Goal: Task Accomplishment & Management: Manage account settings

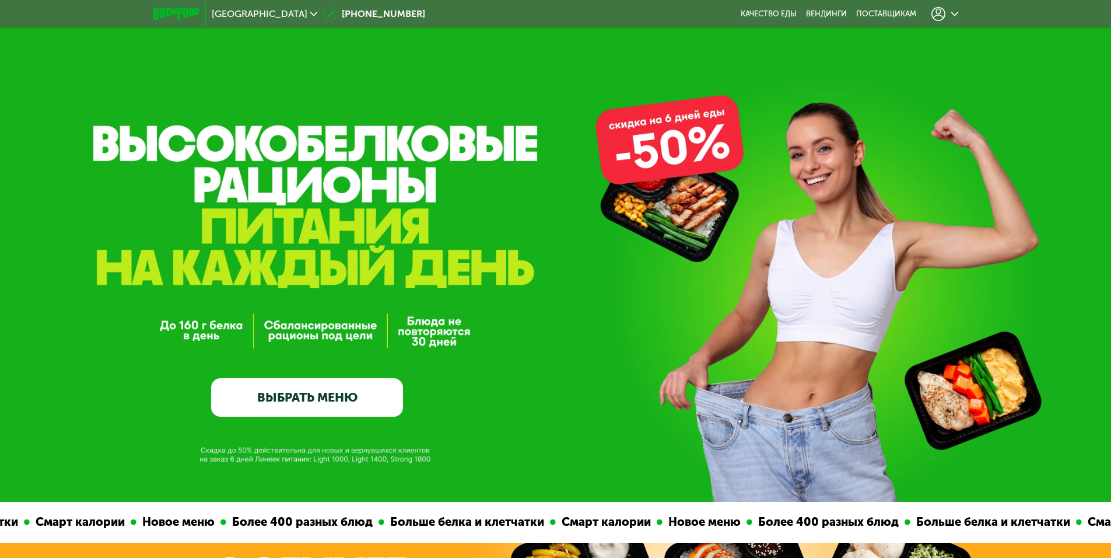
click at [363, 411] on link "ВЫБРАТЬ МЕНЮ" at bounding box center [307, 397] width 192 height 39
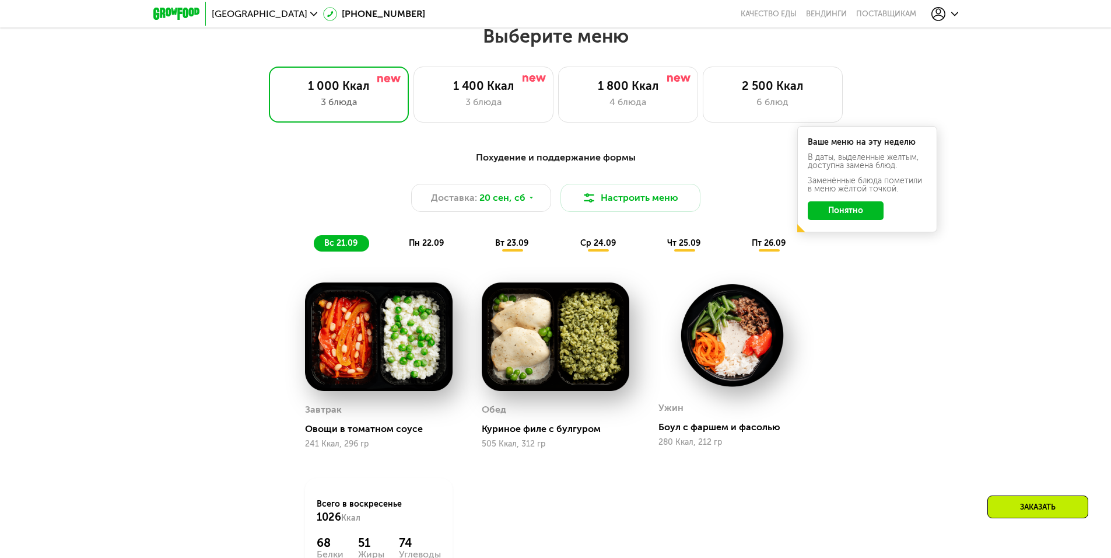
scroll to position [967, 0]
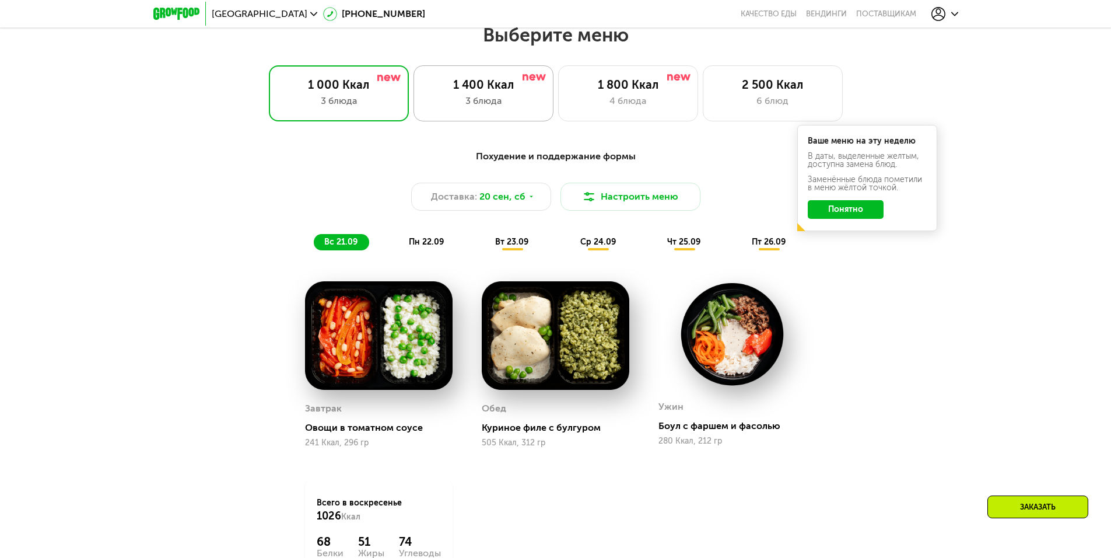
click at [516, 92] on div "1 400 Ккал" at bounding box center [484, 85] width 116 height 14
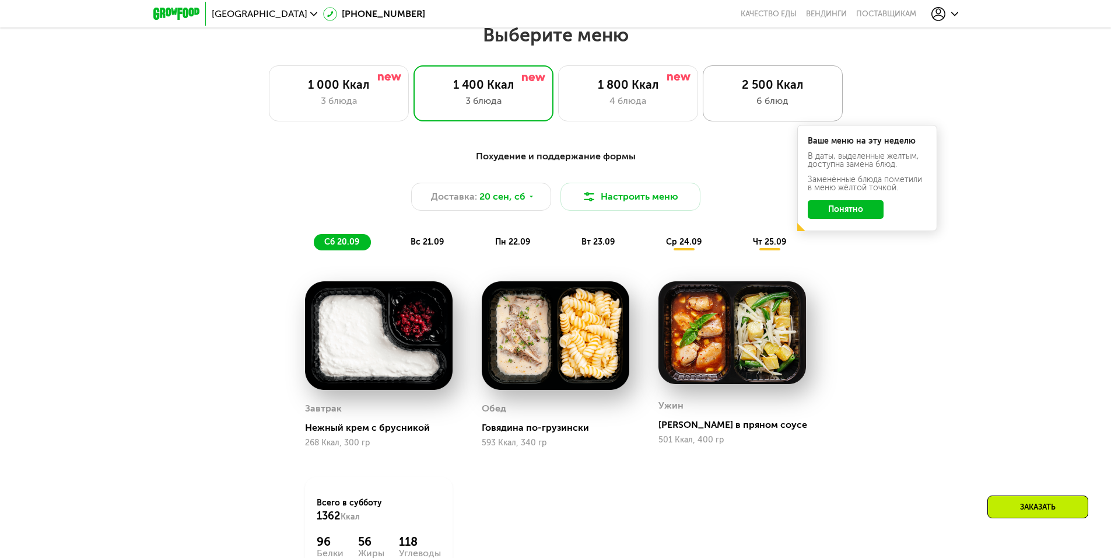
click at [795, 106] on div "6 блюд" at bounding box center [773, 101] width 116 height 14
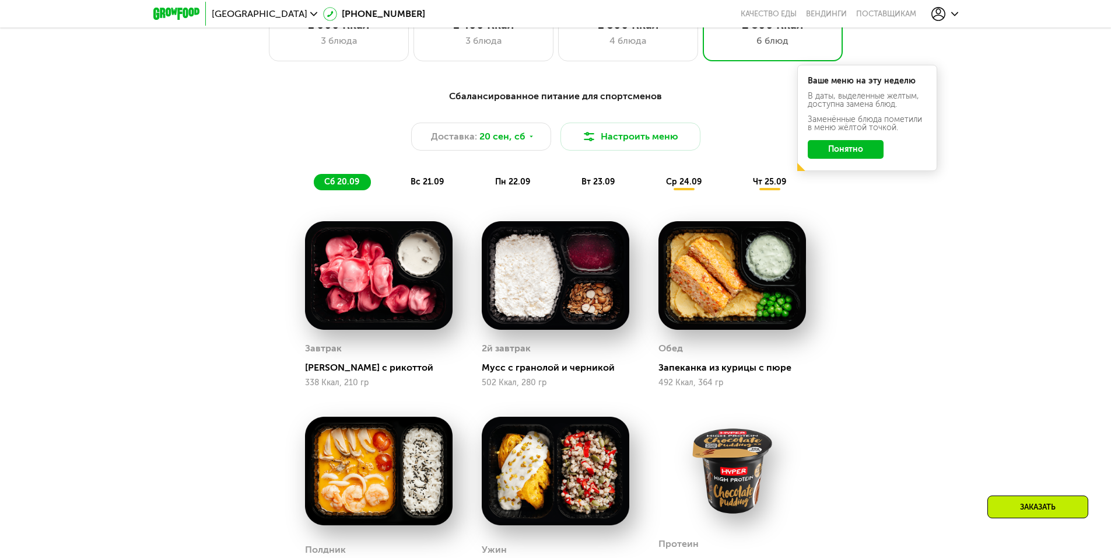
scroll to position [1026, 0]
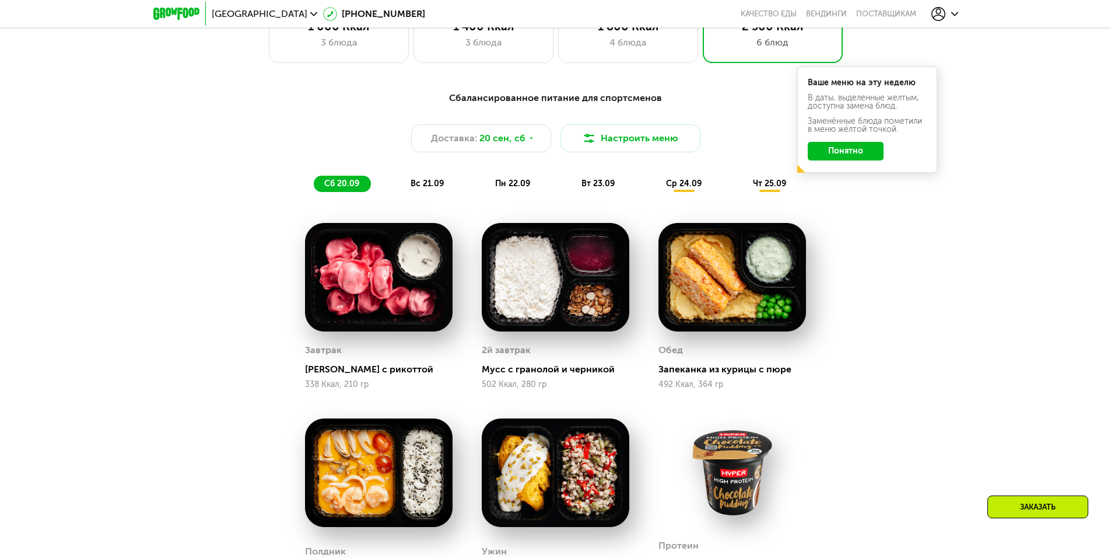
click at [425, 192] on div "вс 21.09" at bounding box center [427, 184] width 55 height 16
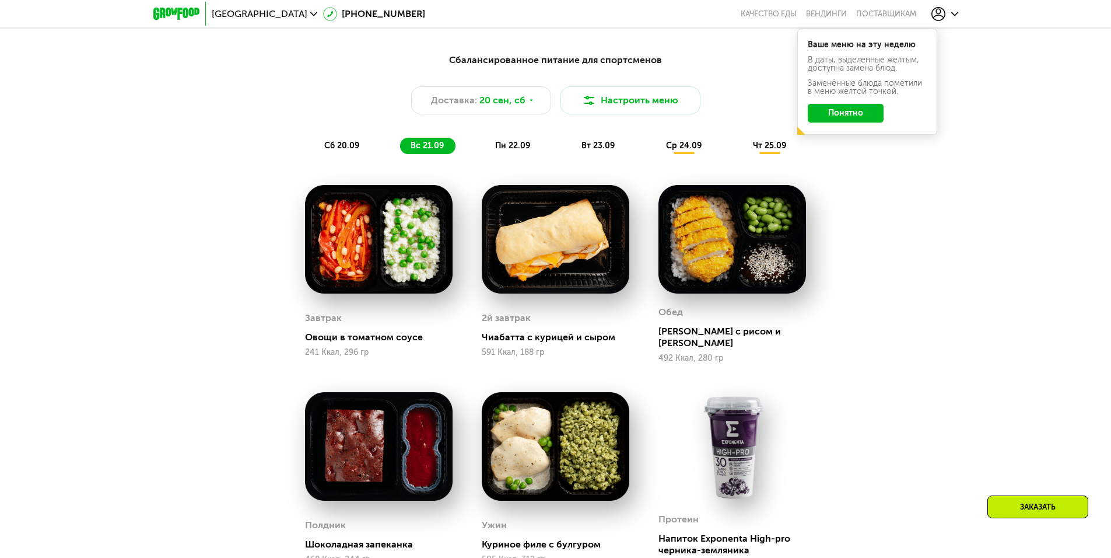
scroll to position [1084, 0]
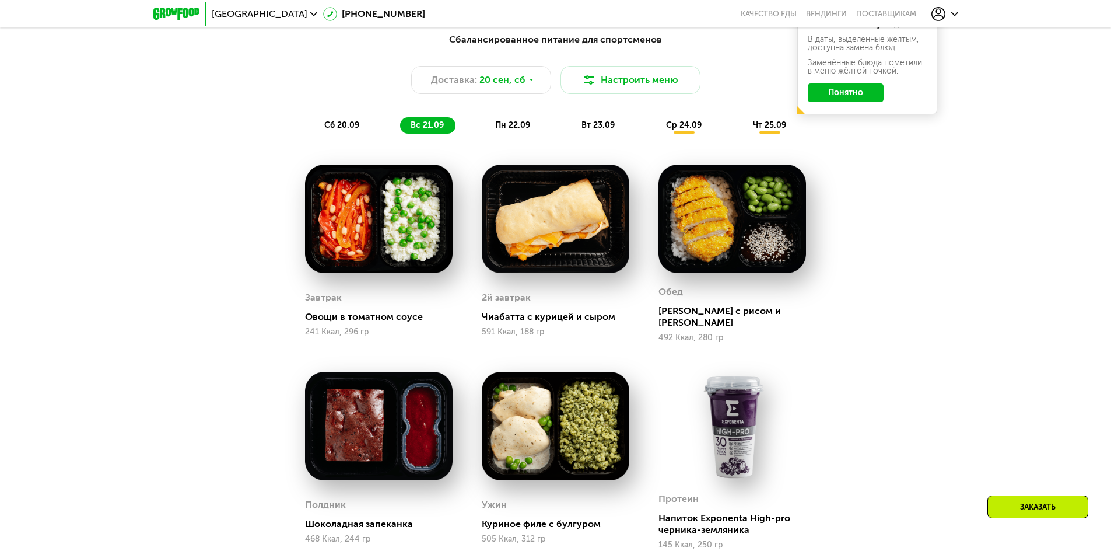
click at [526, 130] on span "пн 22.09" at bounding box center [512, 125] width 35 height 10
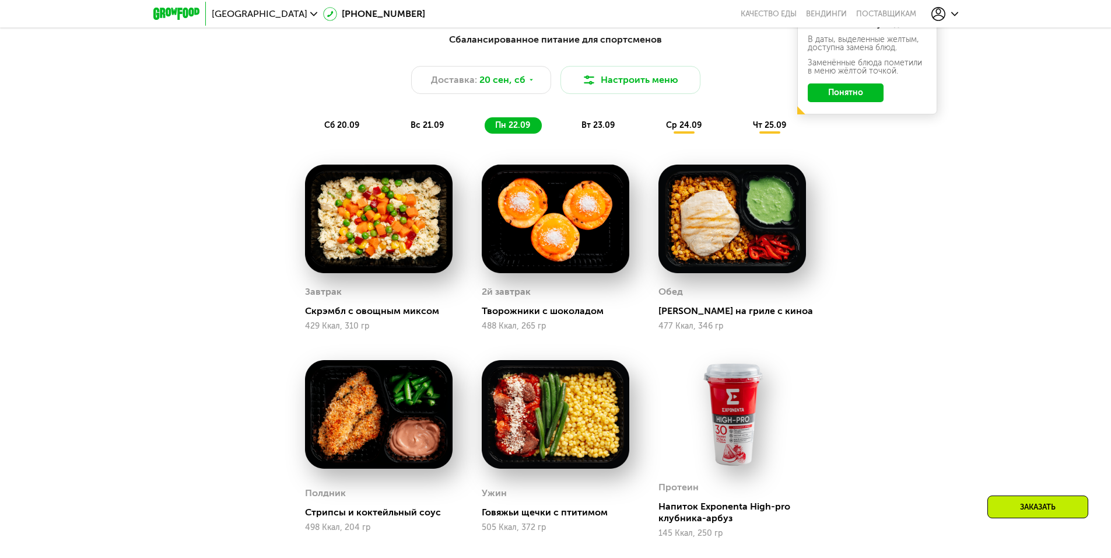
click at [589, 127] on span "вт 23.09" at bounding box center [598, 125] width 33 height 10
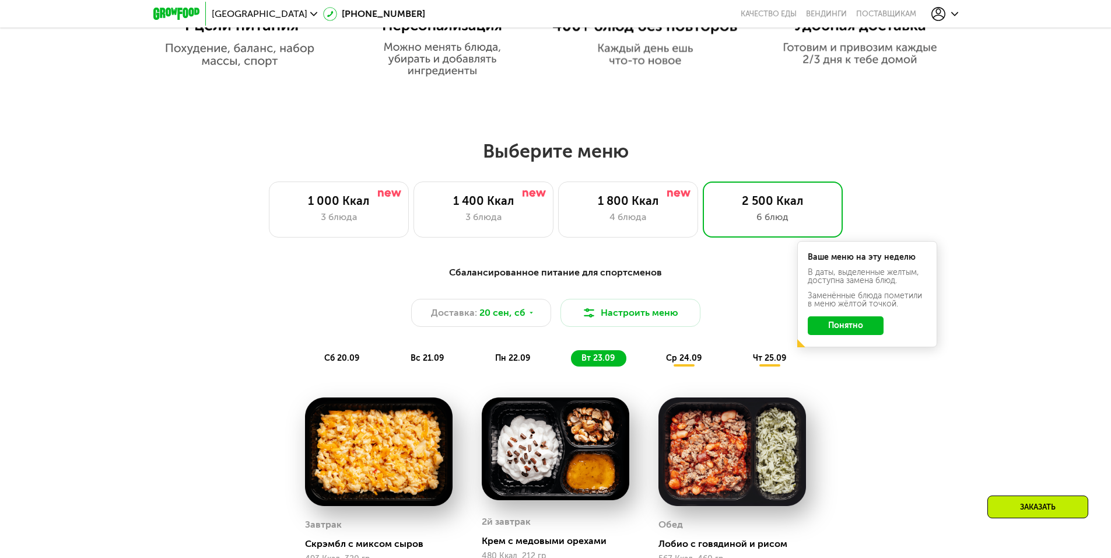
scroll to position [851, 0]
click at [603, 193] on div "1 800 Ккал 4 блюда" at bounding box center [628, 210] width 140 height 56
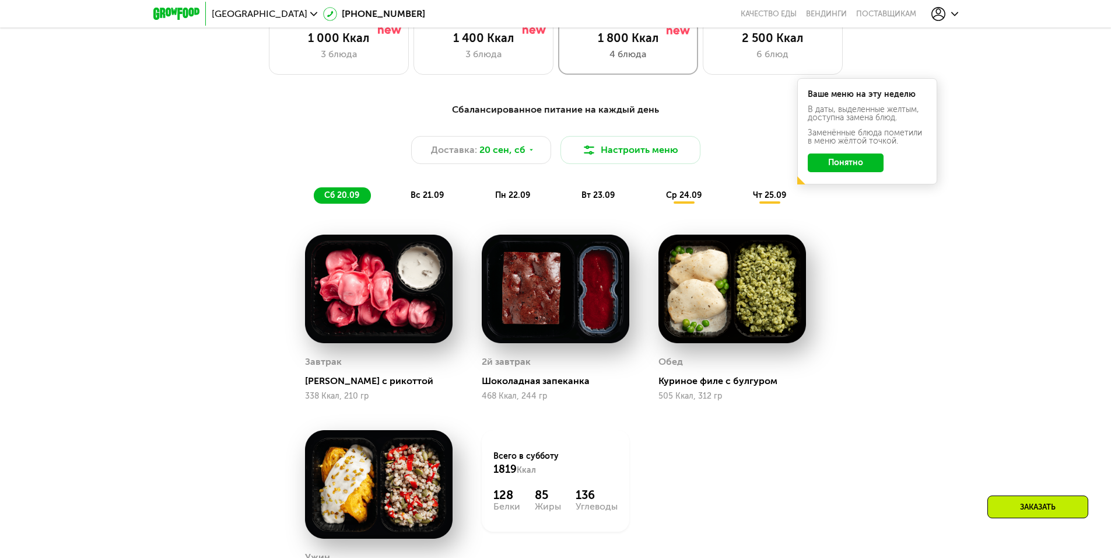
scroll to position [967, 0]
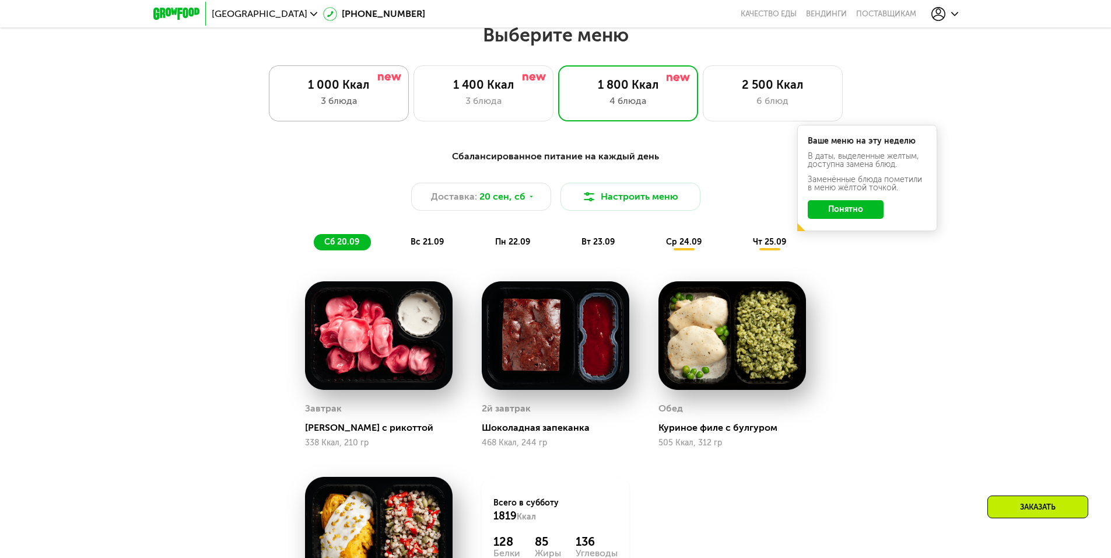
click at [317, 89] on div "1 000 Ккал" at bounding box center [339, 85] width 116 height 14
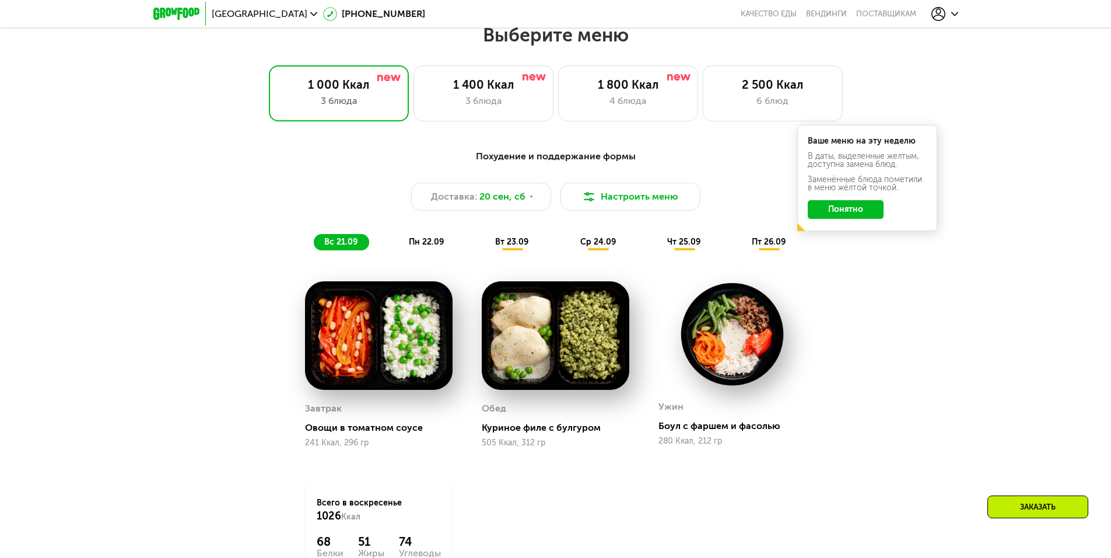
click at [851, 208] on button "Понятно" at bounding box center [846, 209] width 76 height 19
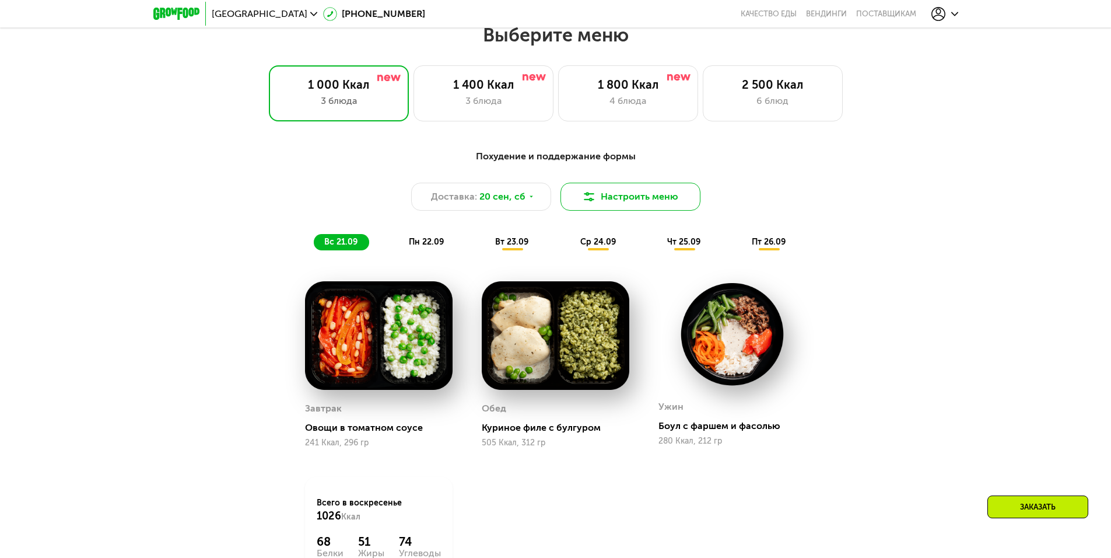
click at [617, 207] on button "Настроить меню" at bounding box center [631, 197] width 140 height 28
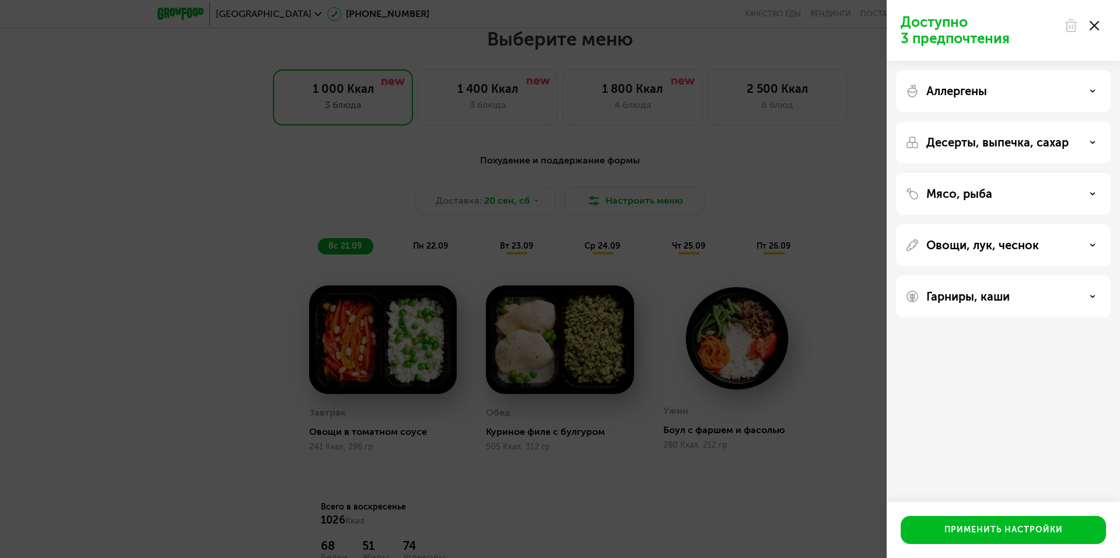
click at [1095, 88] on div "Аллергены" at bounding box center [1003, 91] width 196 height 14
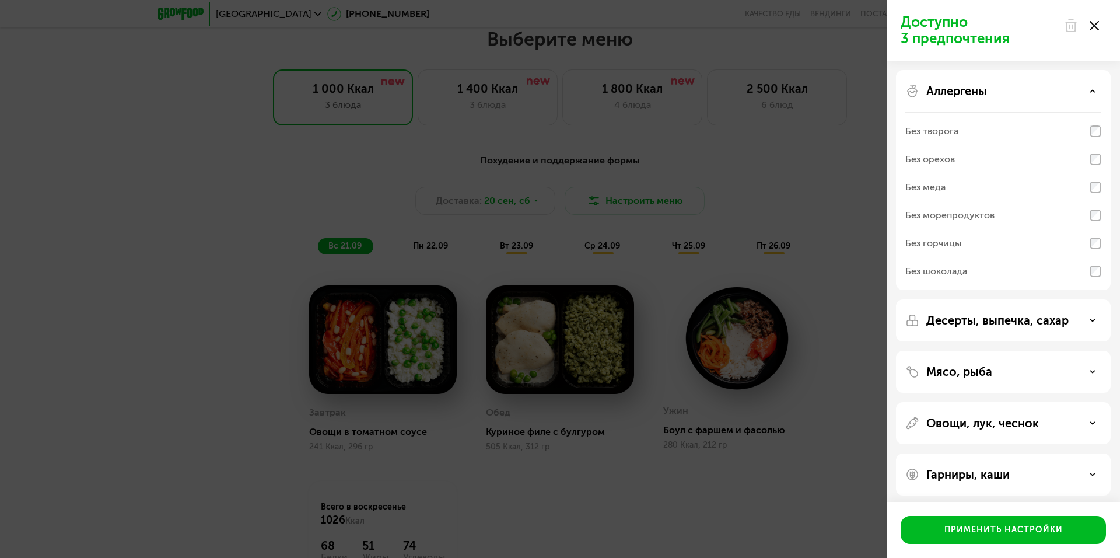
click at [1095, 88] on div "Аллергены" at bounding box center [1003, 91] width 196 height 14
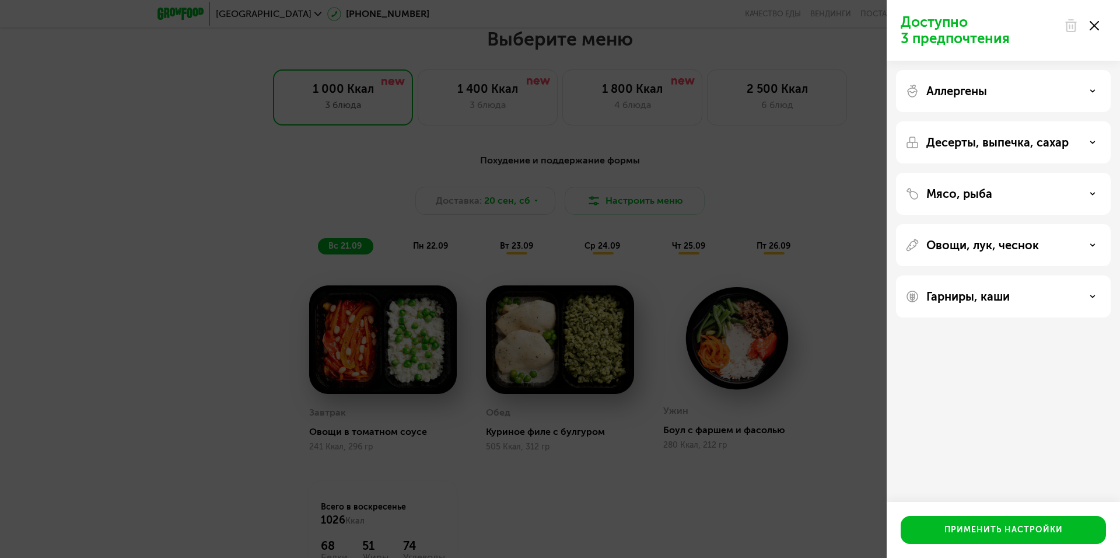
click at [1098, 142] on div "Десерты, выпечка, сахар" at bounding box center [1003, 142] width 196 height 14
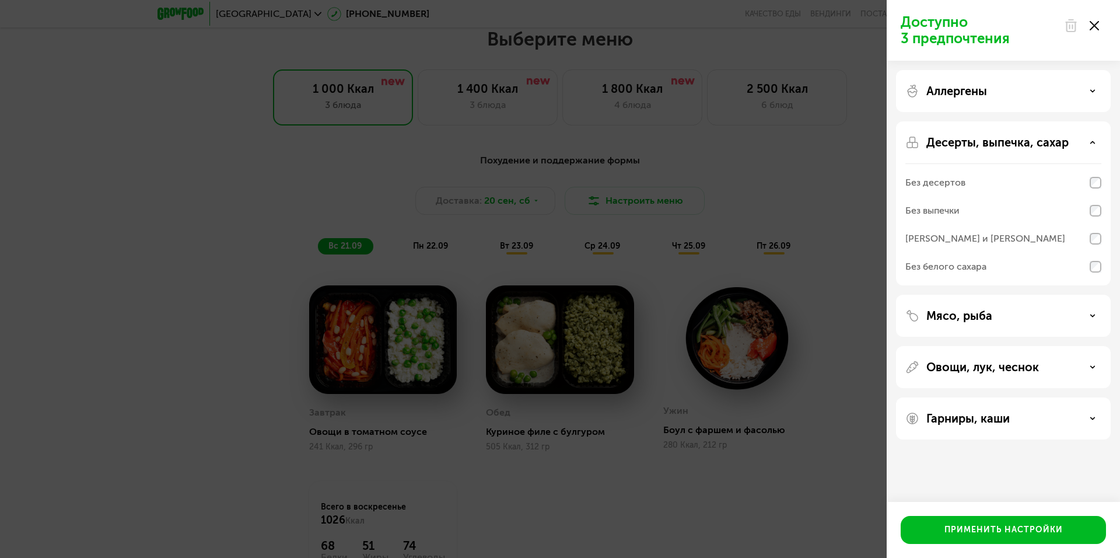
click at [1098, 142] on div "Десерты, выпечка, сахар" at bounding box center [1003, 142] width 196 height 14
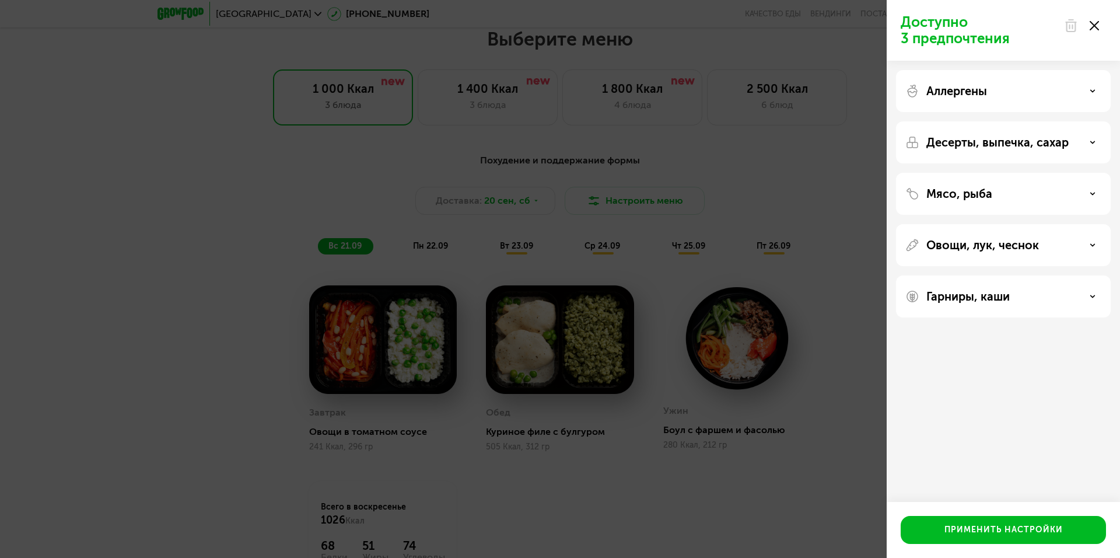
click at [1098, 188] on div "Мясо, рыба" at bounding box center [1003, 194] width 196 height 14
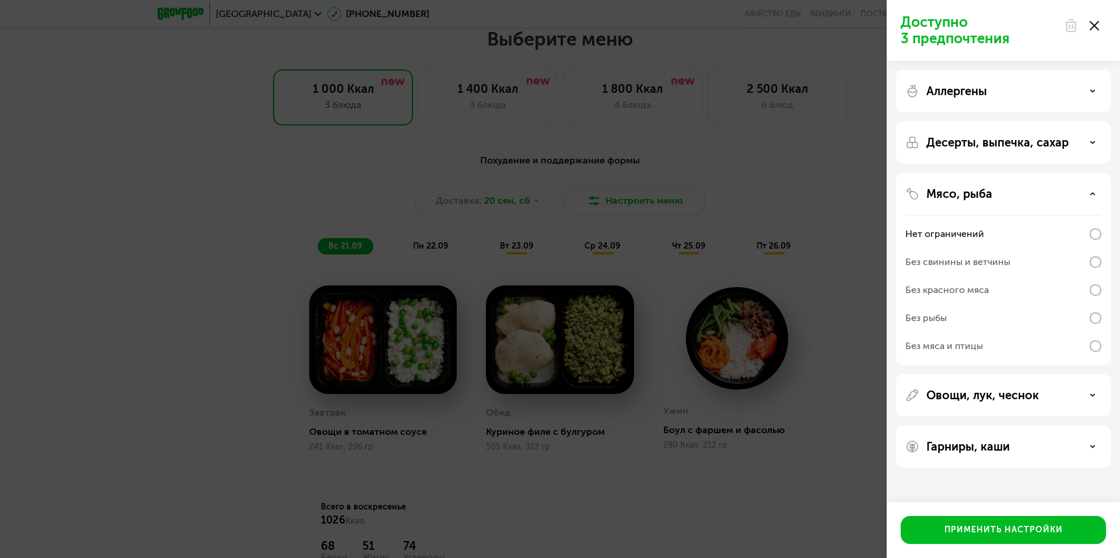
click at [1098, 188] on div "Мясо, рыба" at bounding box center [1003, 194] width 196 height 14
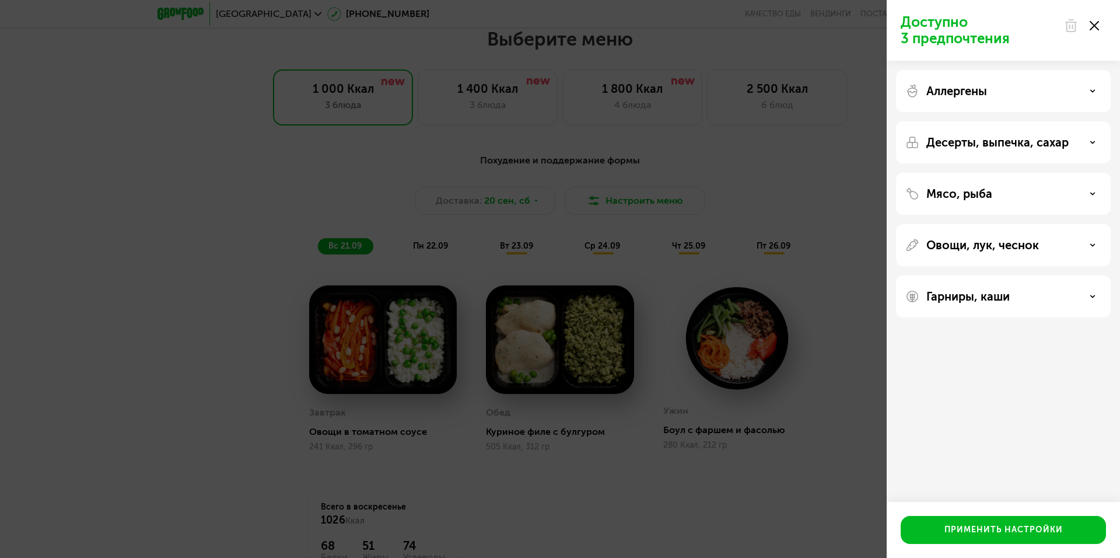
click at [1097, 245] on div "Овощи, лук, чеснок" at bounding box center [1003, 245] width 196 height 14
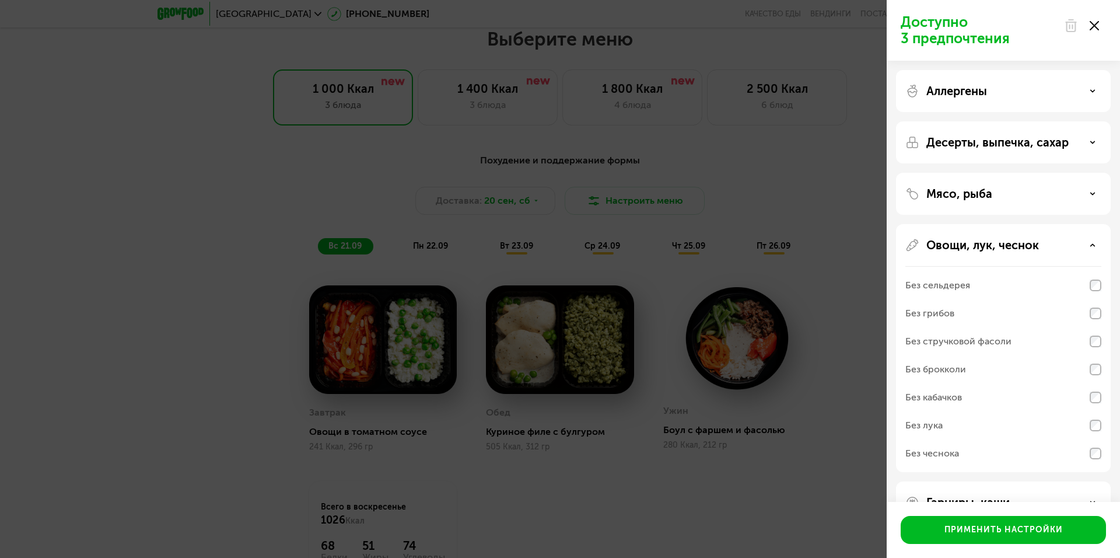
click at [1097, 245] on div "Овощи, лук, чеснок" at bounding box center [1003, 245] width 196 height 14
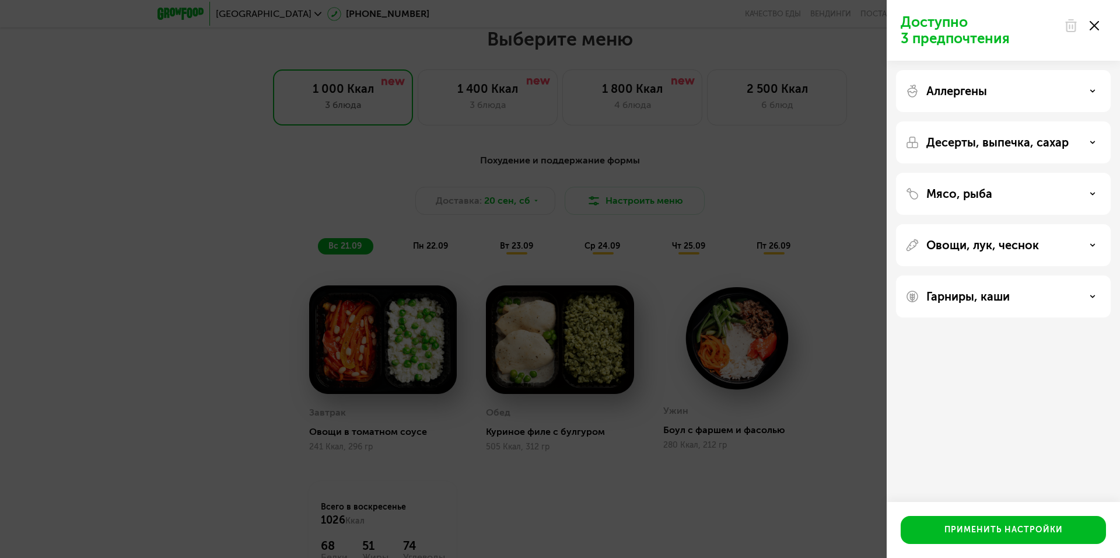
click at [1090, 307] on div "Гарниры, каши" at bounding box center [1003, 296] width 215 height 42
click at [1093, 299] on icon at bounding box center [1093, 296] width 6 height 6
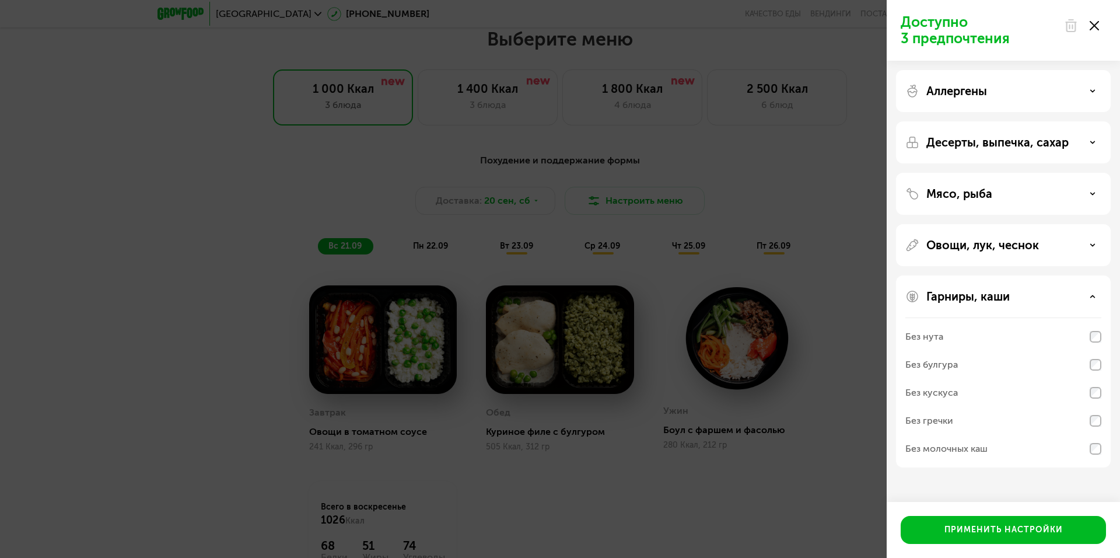
click at [1093, 299] on icon at bounding box center [1093, 296] width 6 height 6
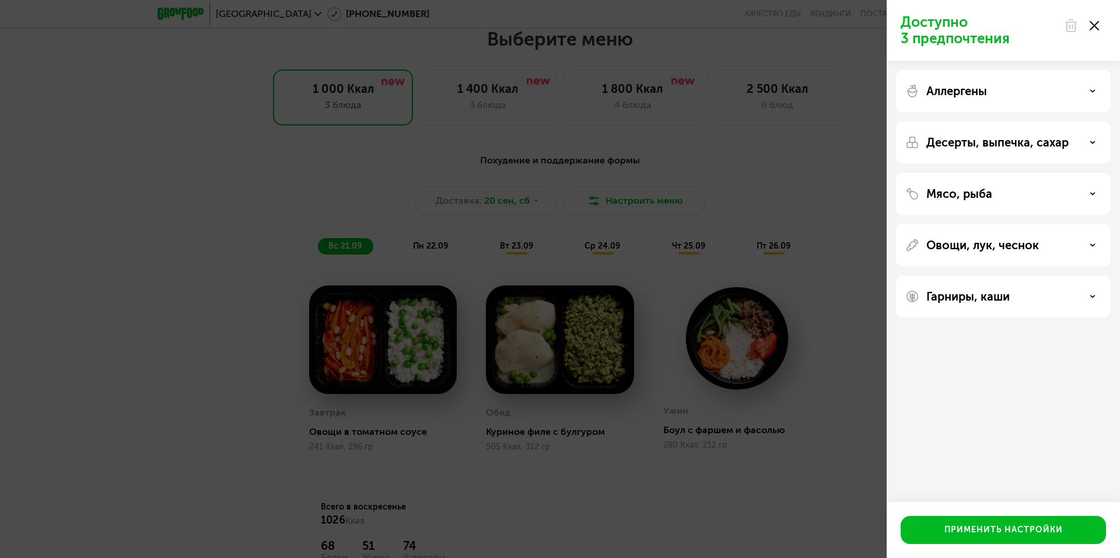
click at [816, 62] on div "Доступно 3 предпочтения Аллергены Десерты, выпечка, сахар Мясо, рыба Овощи, лук…" at bounding box center [560, 279] width 1120 height 558
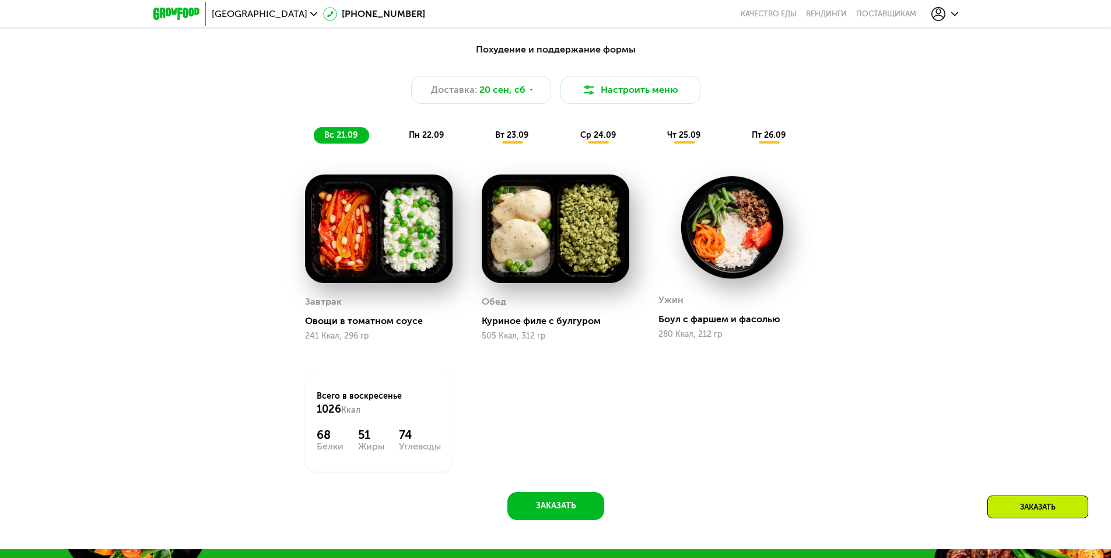
scroll to position [1026, 0]
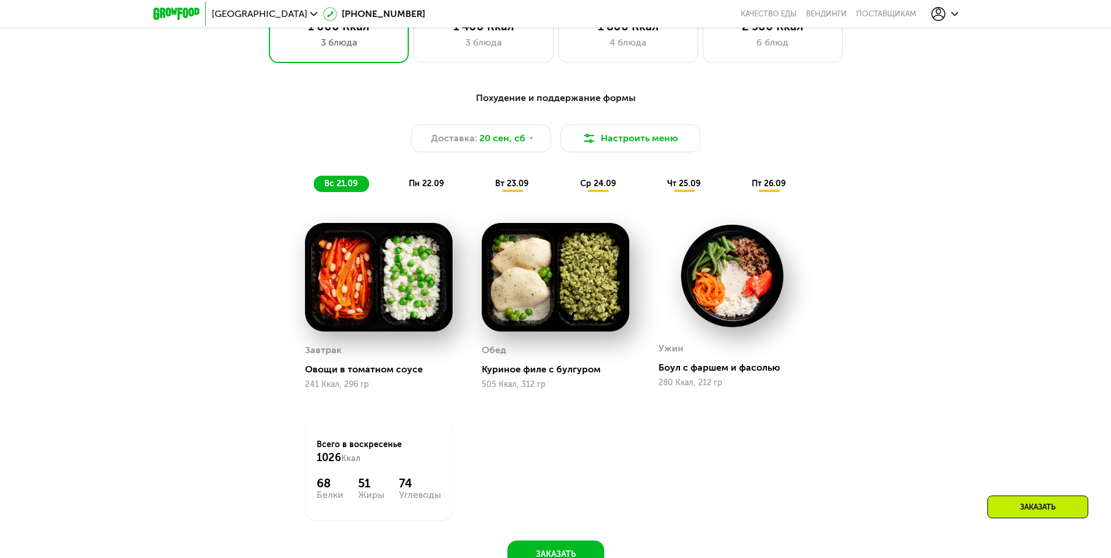
click at [761, 185] on span "пт 26.09" at bounding box center [769, 184] width 34 height 10
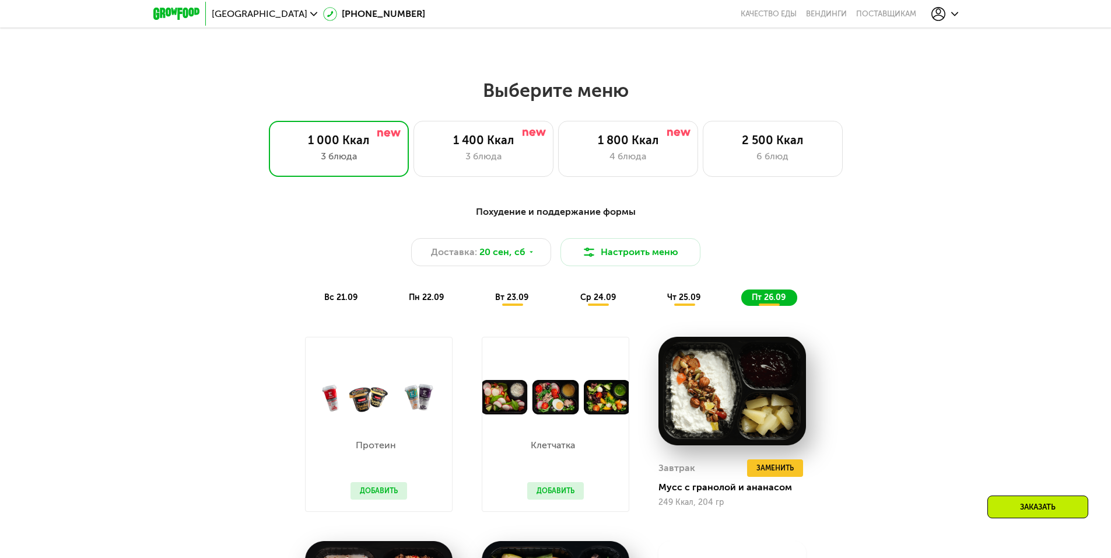
scroll to position [909, 0]
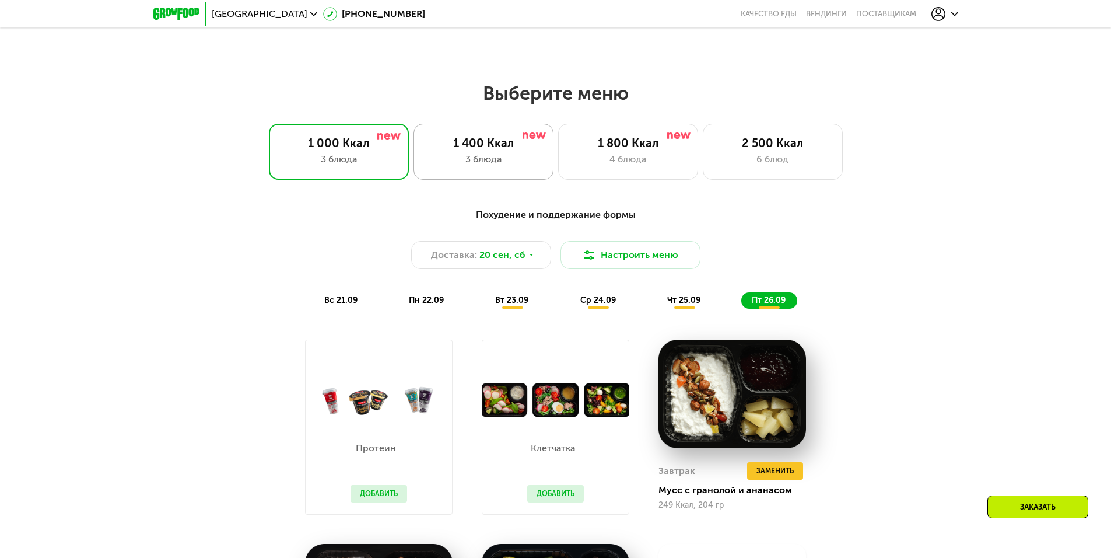
click at [470, 139] on div "1 400 Ккал 3 блюда" at bounding box center [484, 152] width 140 height 56
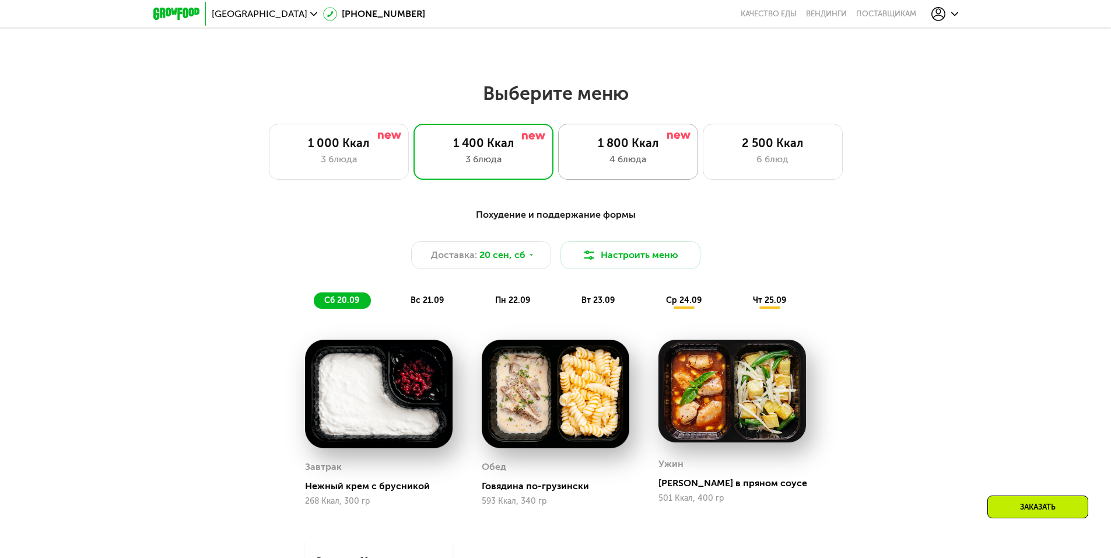
click at [673, 150] on div "1 800 Ккал" at bounding box center [629, 143] width 116 height 14
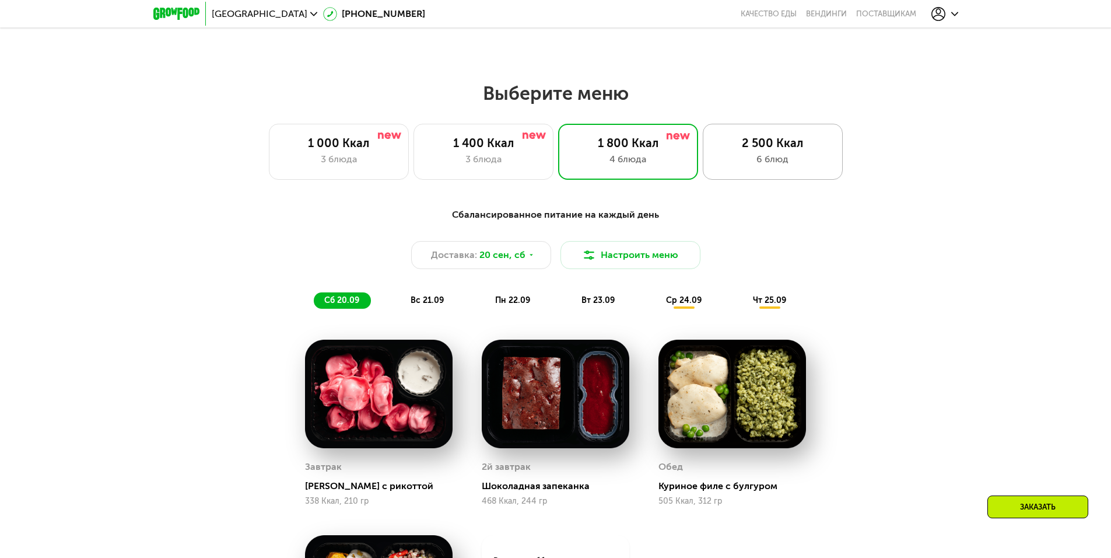
click at [732, 150] on div "2 500 Ккал" at bounding box center [773, 143] width 116 height 14
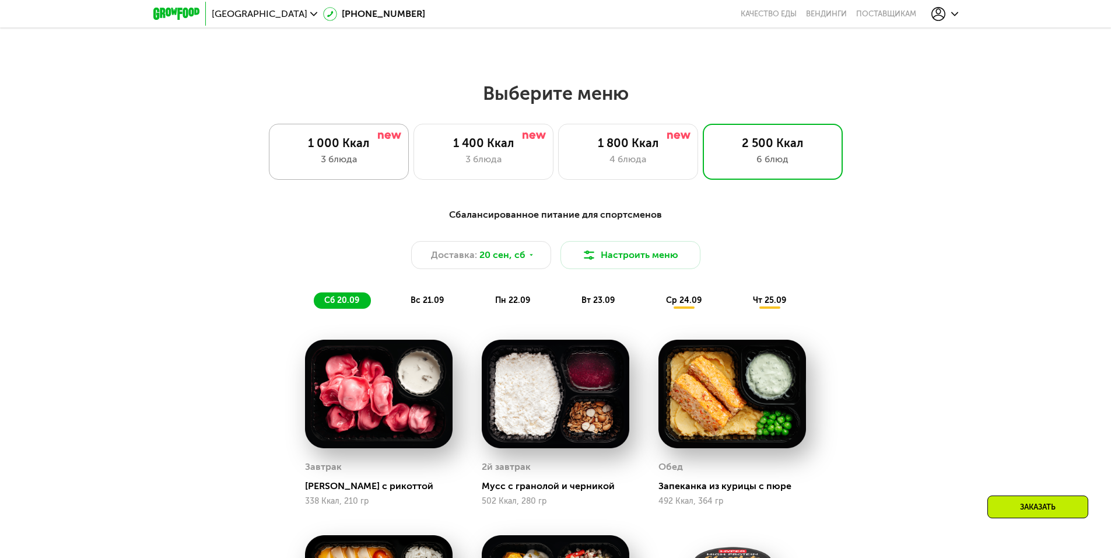
click at [374, 159] on div "3 блюда" at bounding box center [339, 159] width 116 height 14
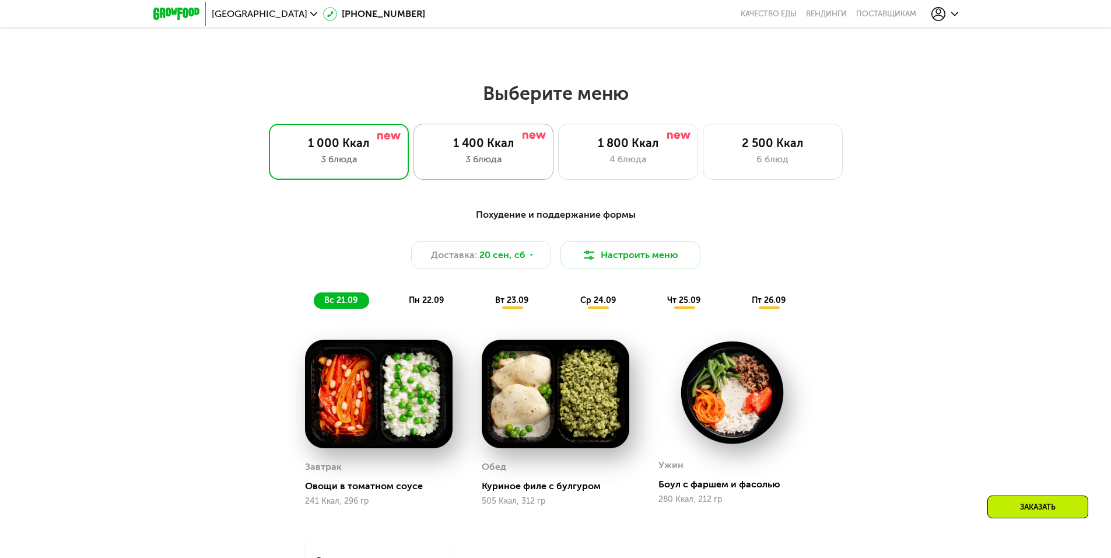
click at [484, 163] on div "3 блюда" at bounding box center [484, 159] width 116 height 14
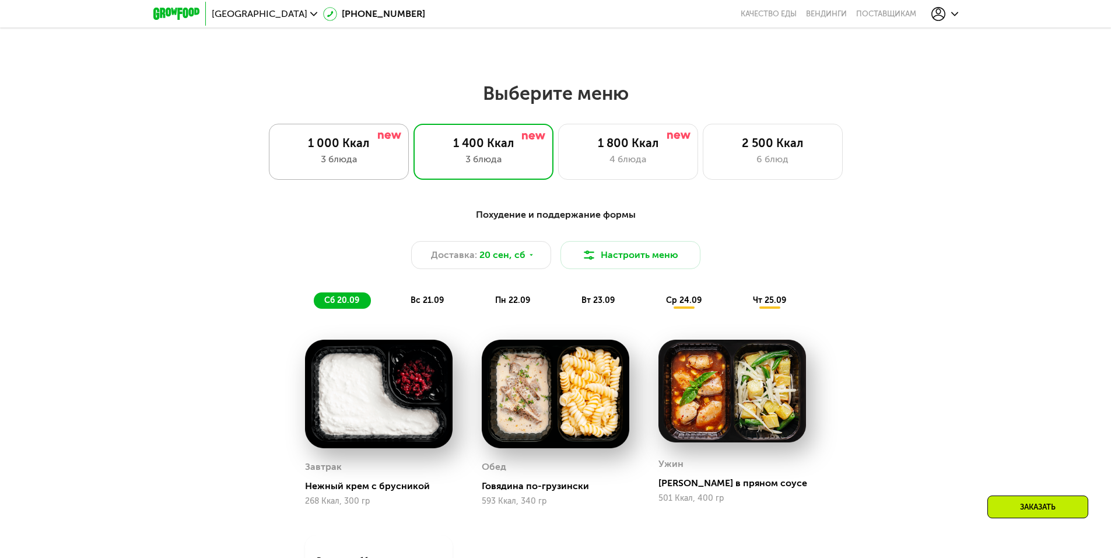
click at [342, 159] on div "3 блюда" at bounding box center [339, 159] width 116 height 14
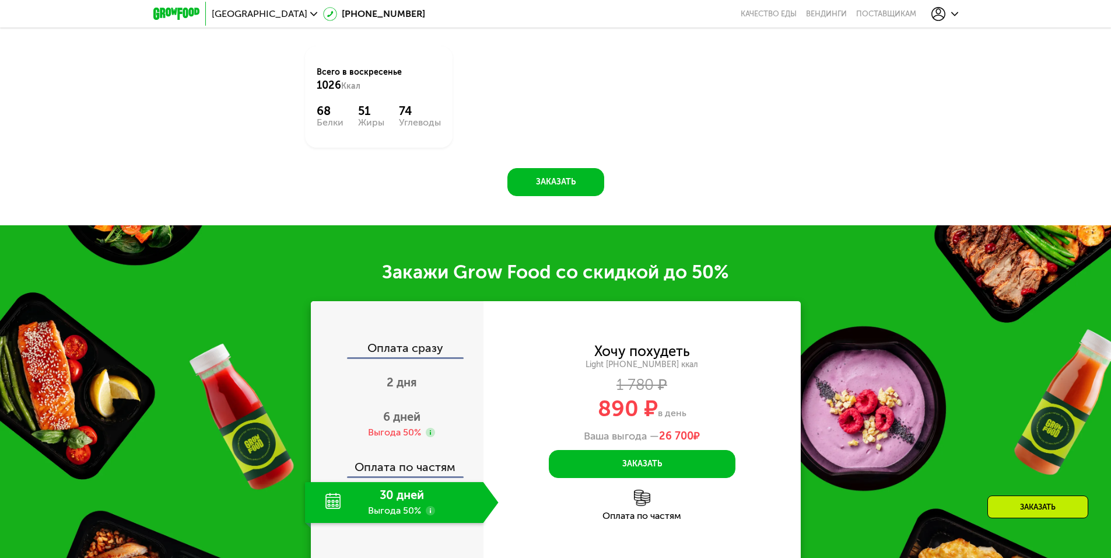
scroll to position [1575, 0]
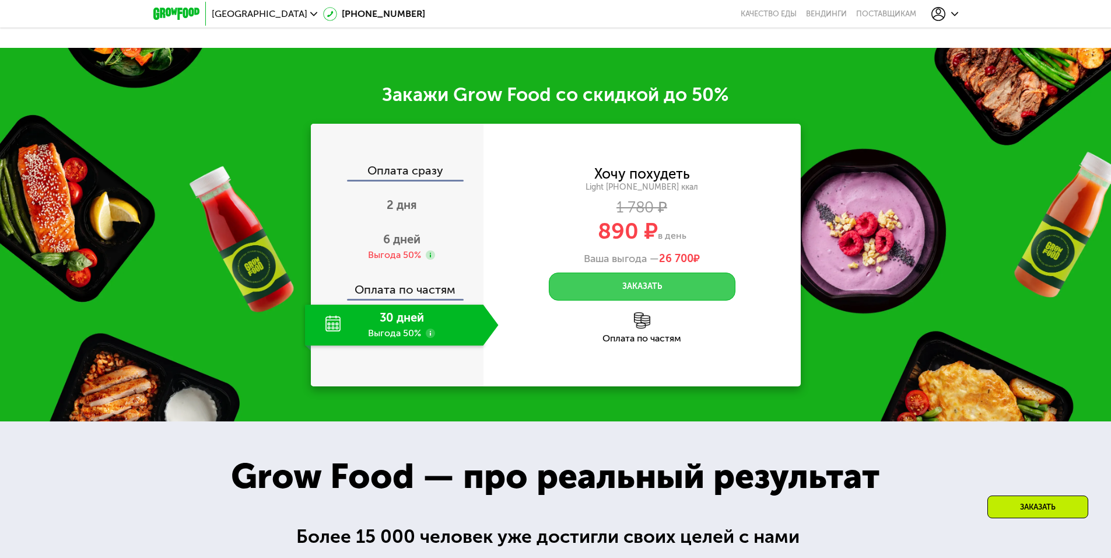
click at [635, 296] on button "Заказать" at bounding box center [642, 286] width 187 height 28
click at [412, 209] on span "2 дня" at bounding box center [402, 205] width 30 height 14
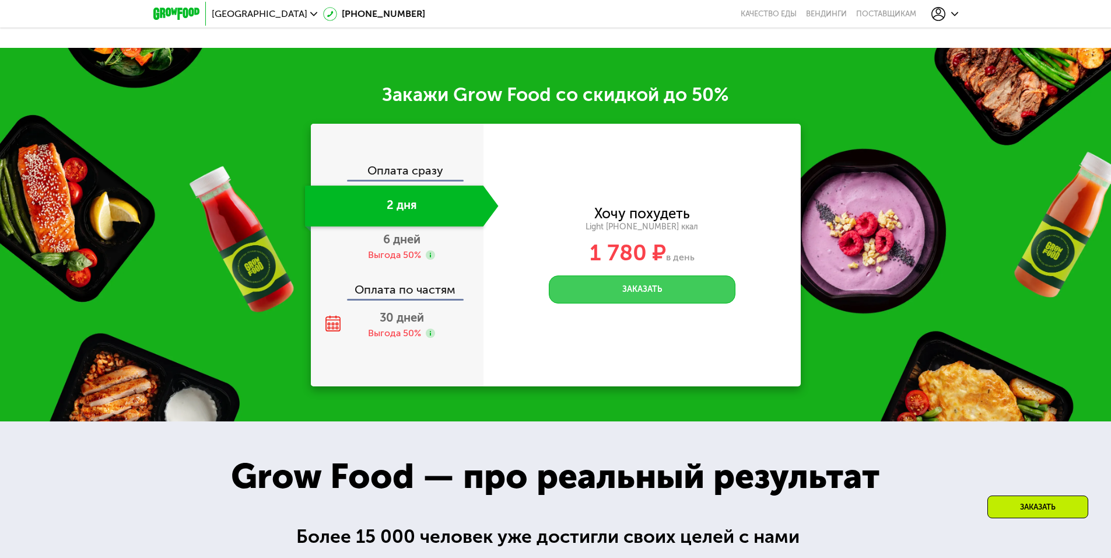
click at [618, 294] on button "Заказать" at bounding box center [642, 289] width 187 height 28
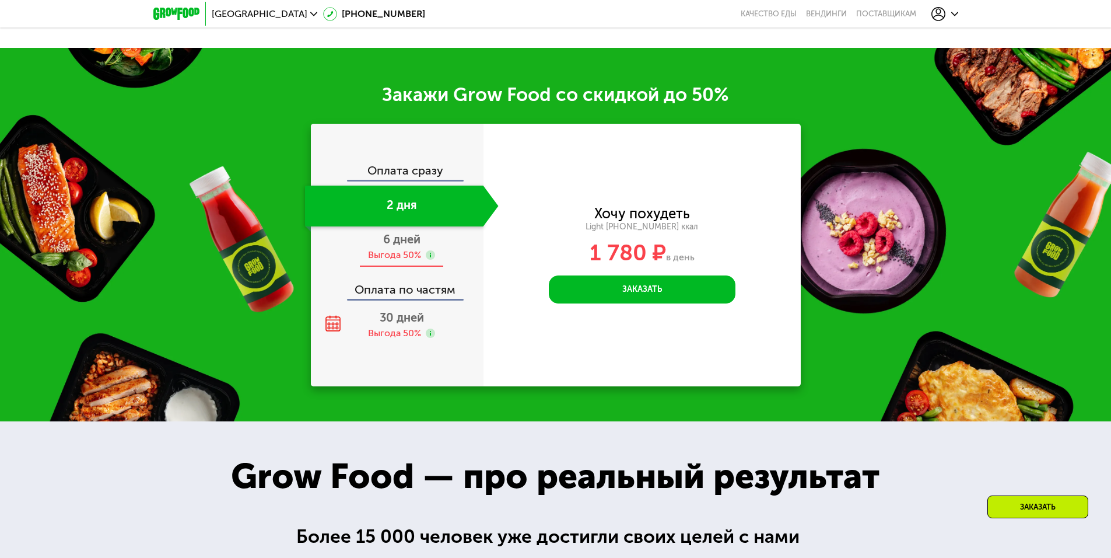
click at [403, 246] on span "6 дней" at bounding box center [401, 239] width 37 height 14
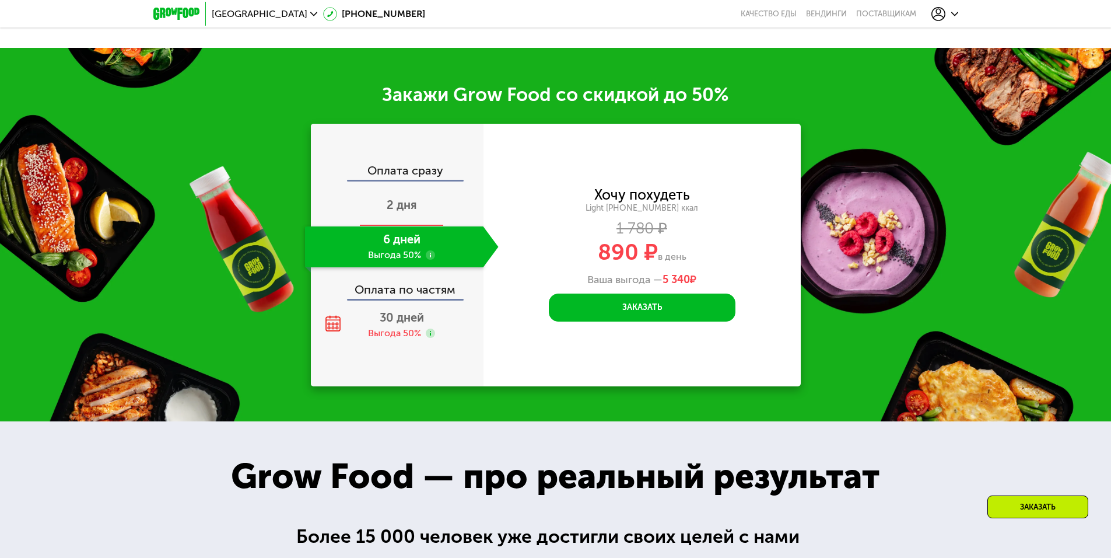
click at [407, 209] on span "2 дня" at bounding box center [402, 205] width 30 height 14
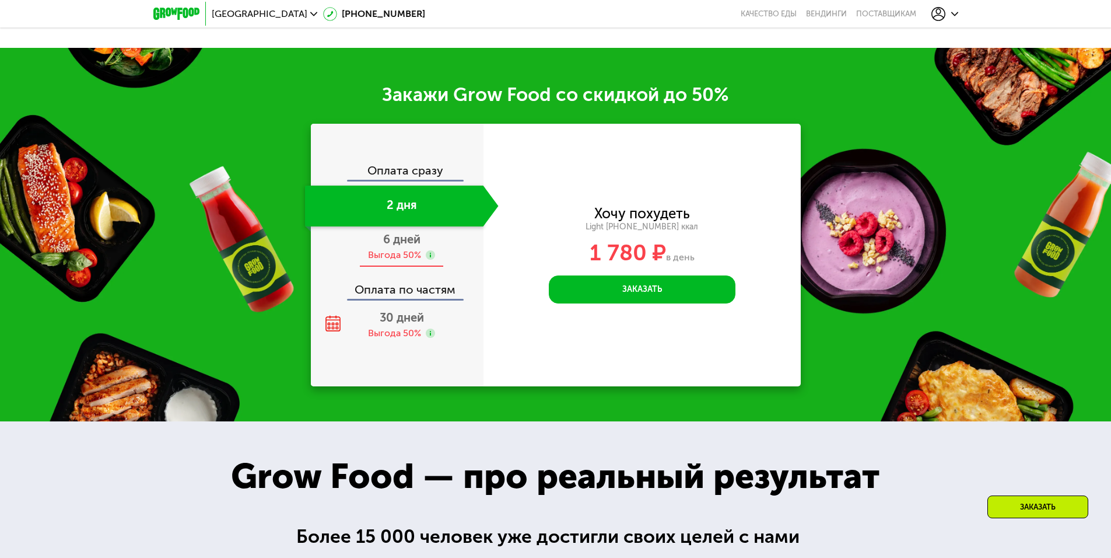
click at [412, 246] on span "6 дней" at bounding box center [401, 239] width 37 height 14
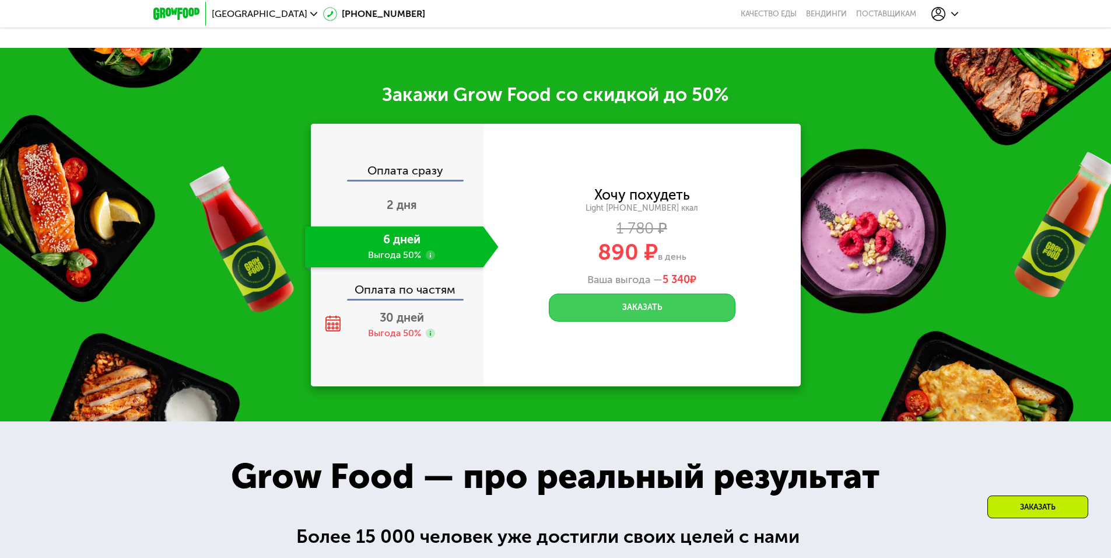
click at [655, 321] on button "Заказать" at bounding box center [642, 307] width 187 height 28
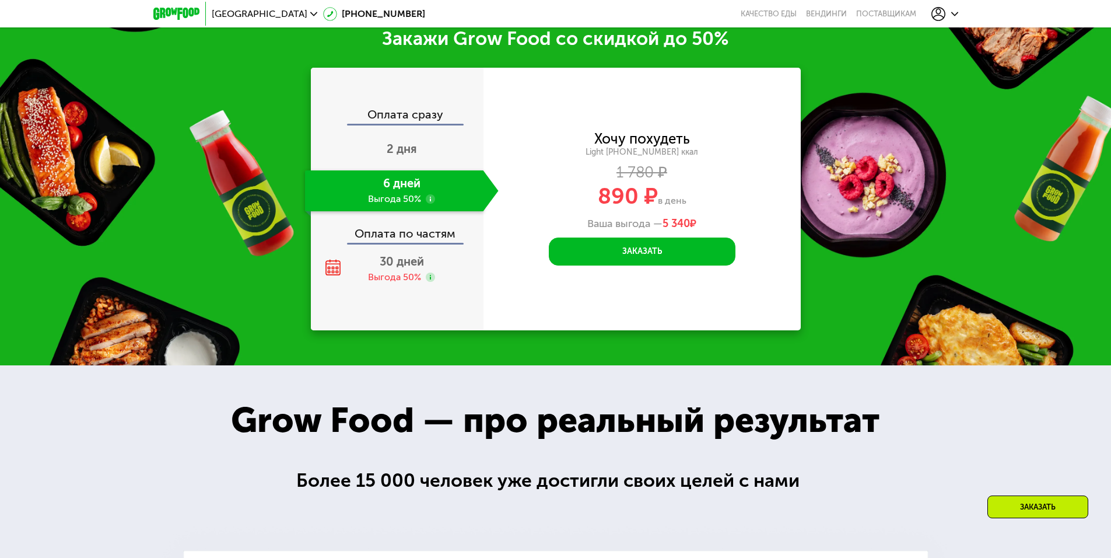
scroll to position [1750, 0]
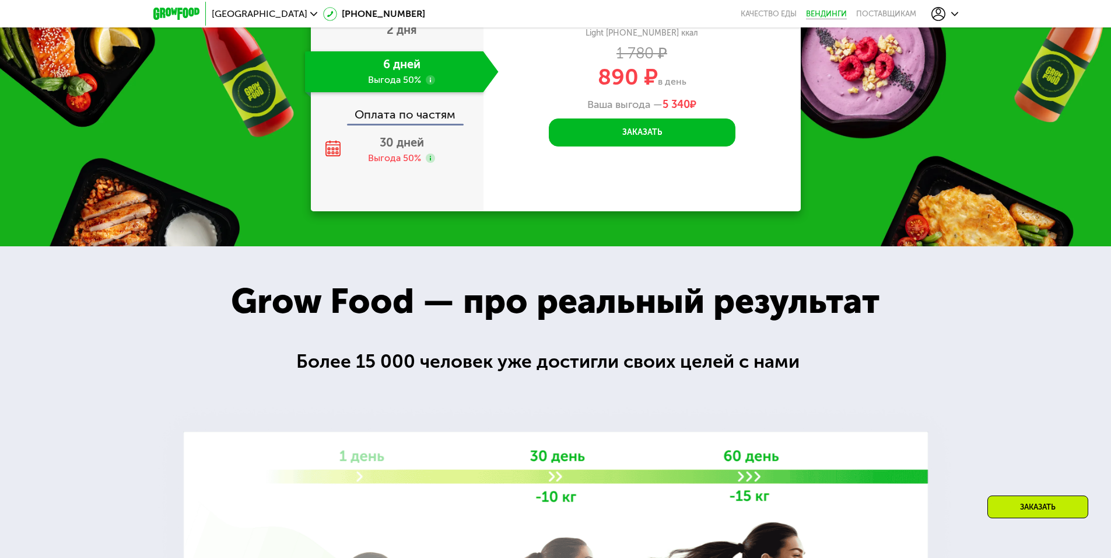
click at [838, 13] on link "Вендинги" at bounding box center [826, 13] width 41 height 9
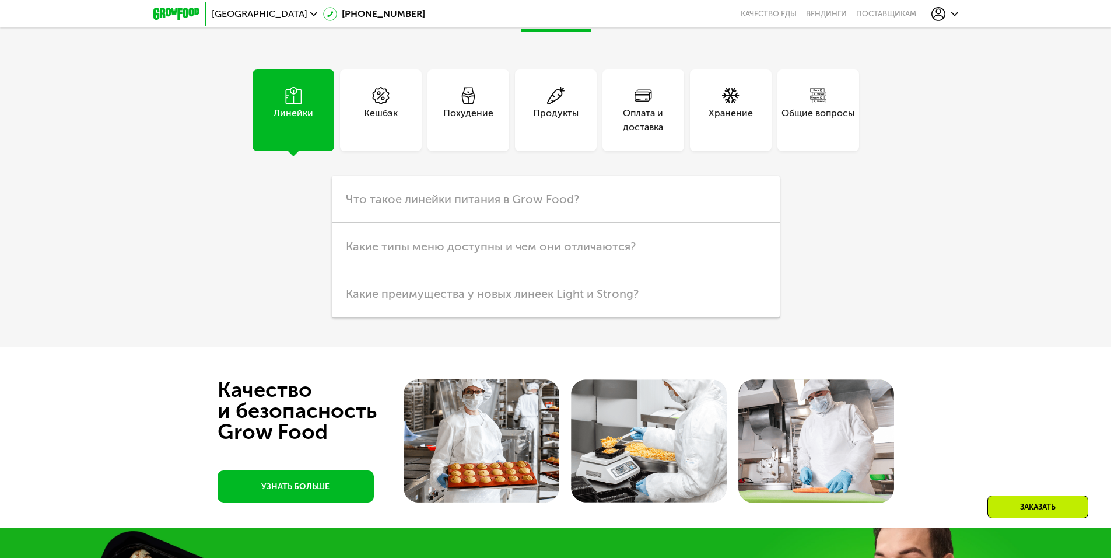
scroll to position [3267, 0]
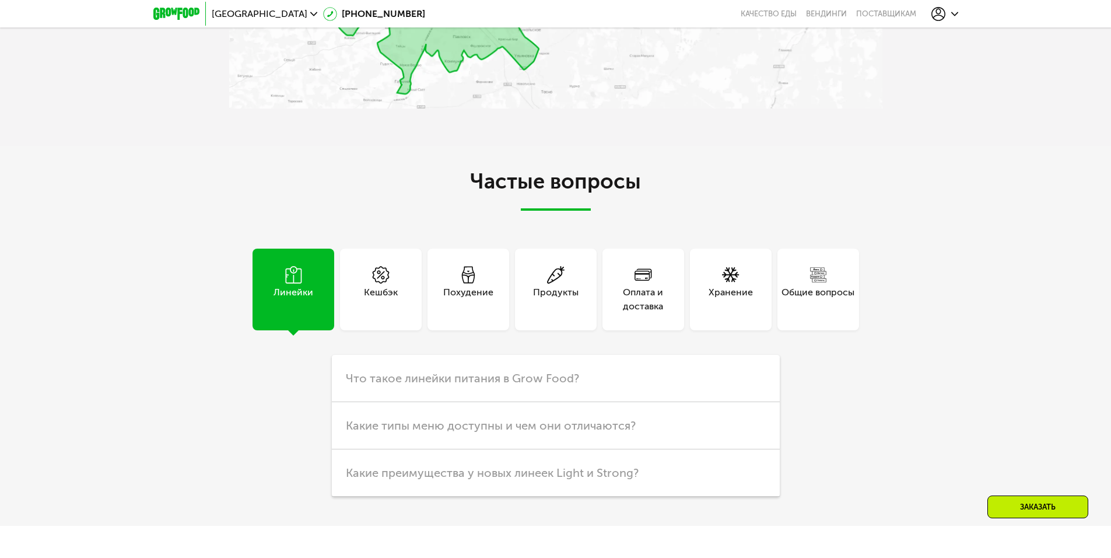
click at [467, 291] on div "Похудение" at bounding box center [468, 299] width 50 height 28
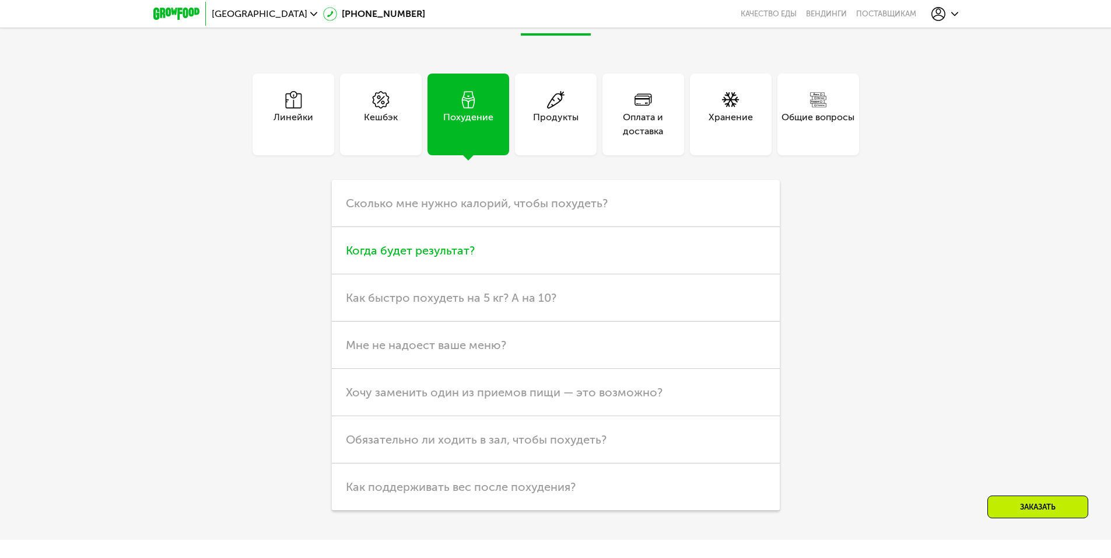
scroll to position [3500, 0]
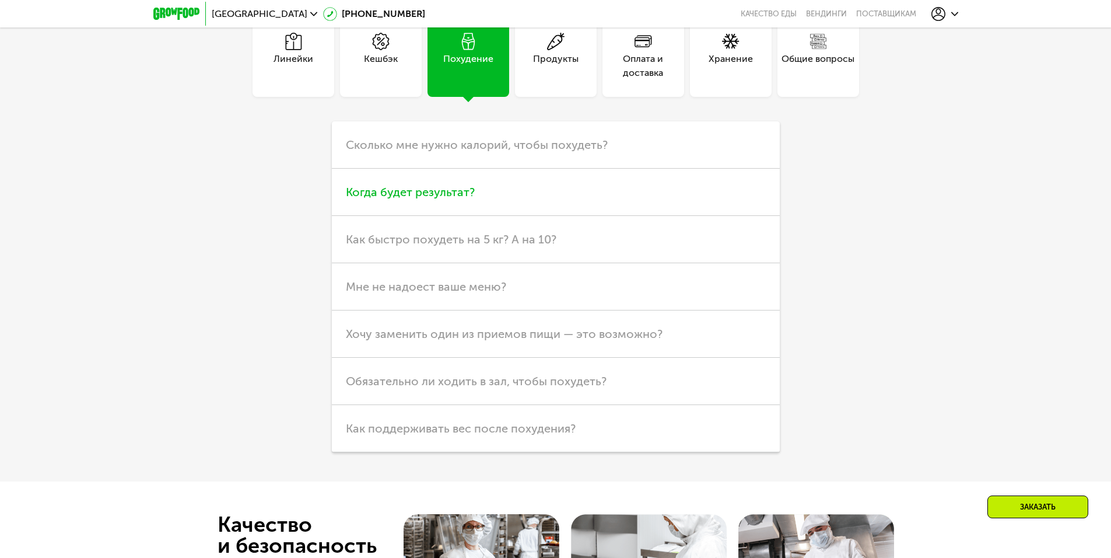
click at [548, 194] on h3 "Когда будет результат?" at bounding box center [556, 192] width 448 height 47
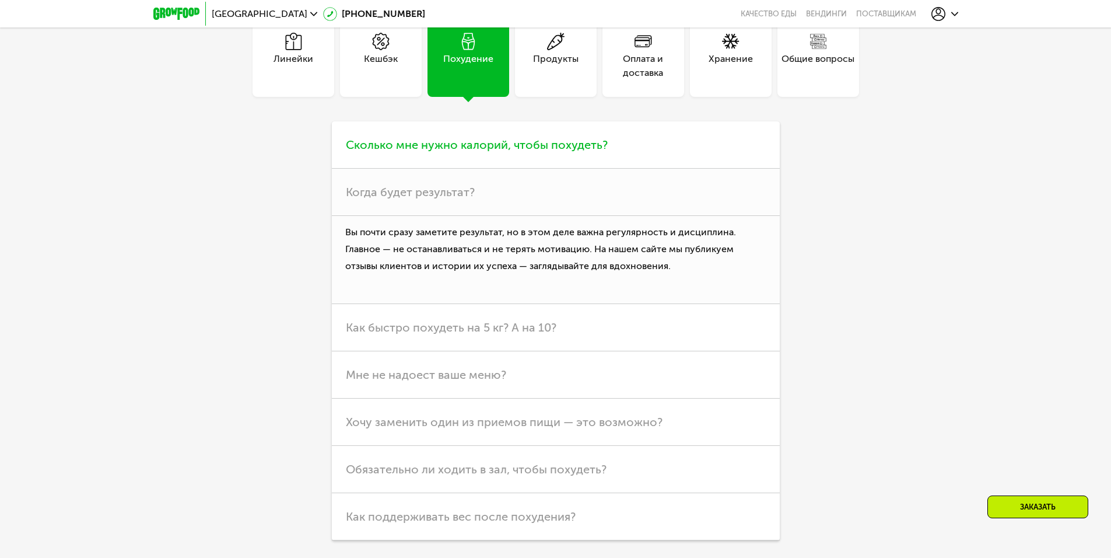
click at [551, 160] on h3 "Сколько мне нужно калорий, чтобы похудеть?" at bounding box center [556, 144] width 448 height 47
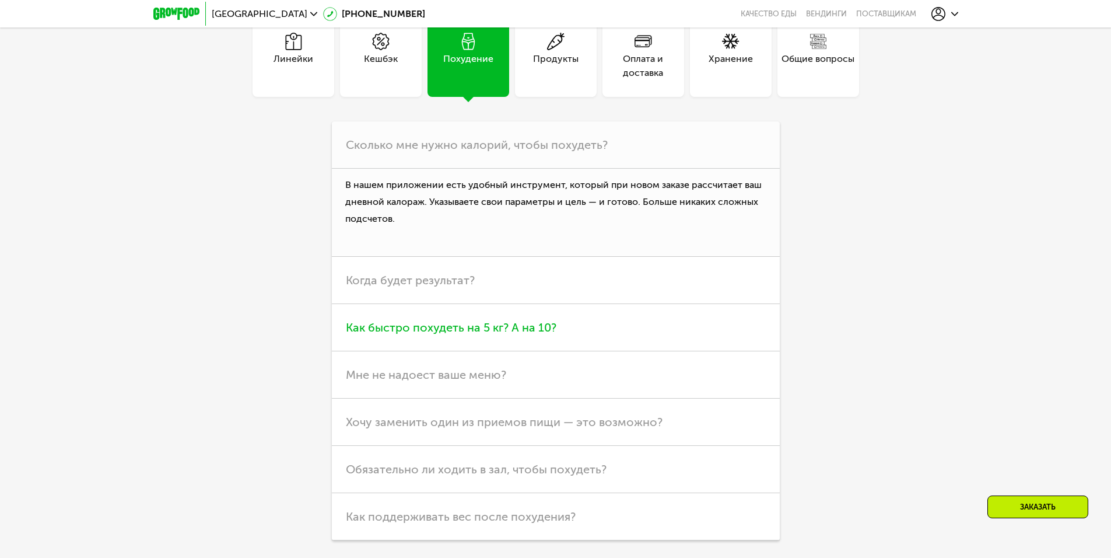
click at [614, 334] on h3 "Как быстро похудеть на 5 кг? А на 10?" at bounding box center [556, 327] width 448 height 47
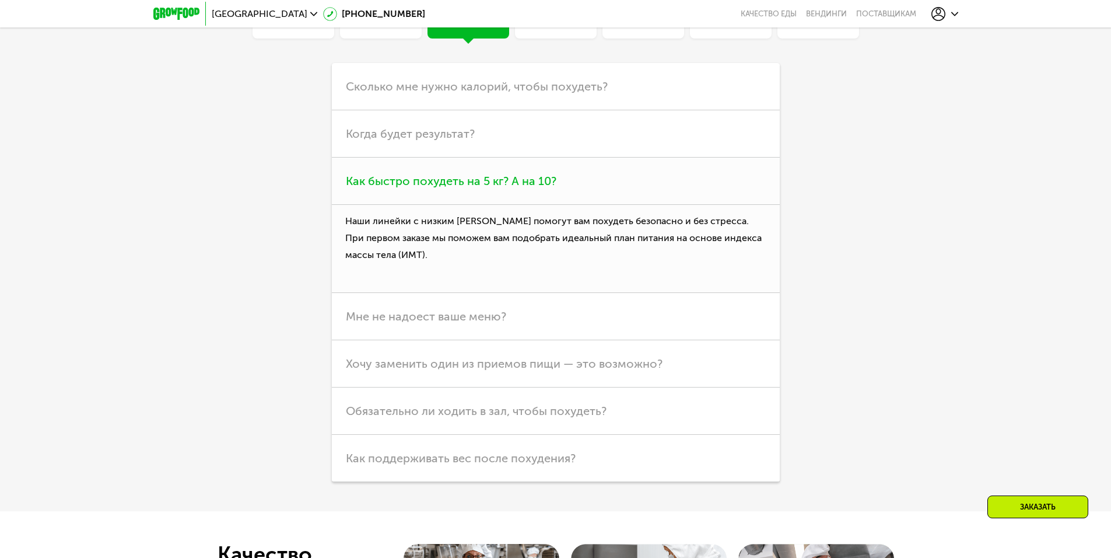
scroll to position [3617, 0]
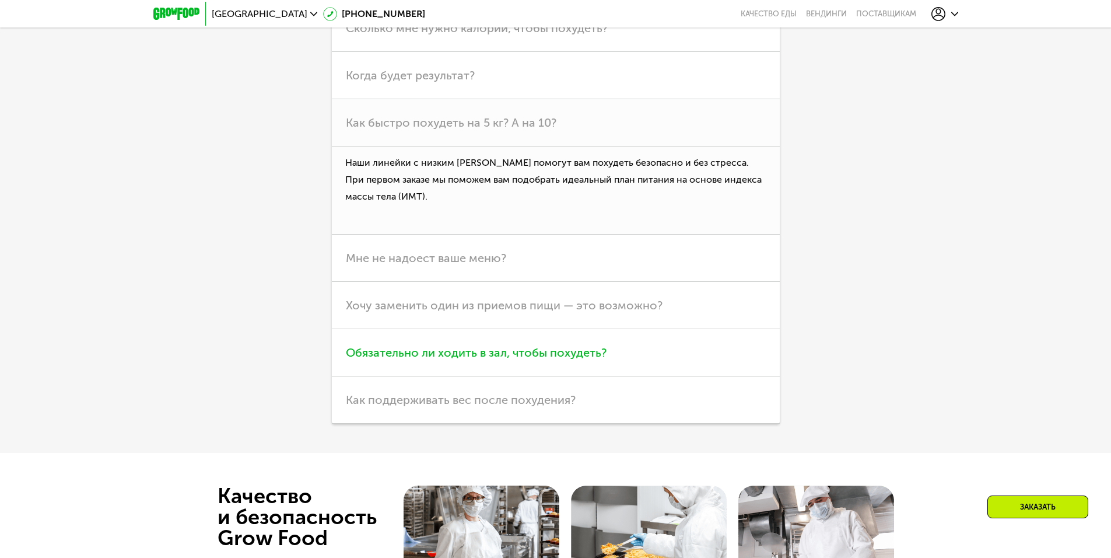
click at [589, 353] on span "Обязательно ли ходить в зал, чтобы похудеть?" at bounding box center [476, 352] width 261 height 14
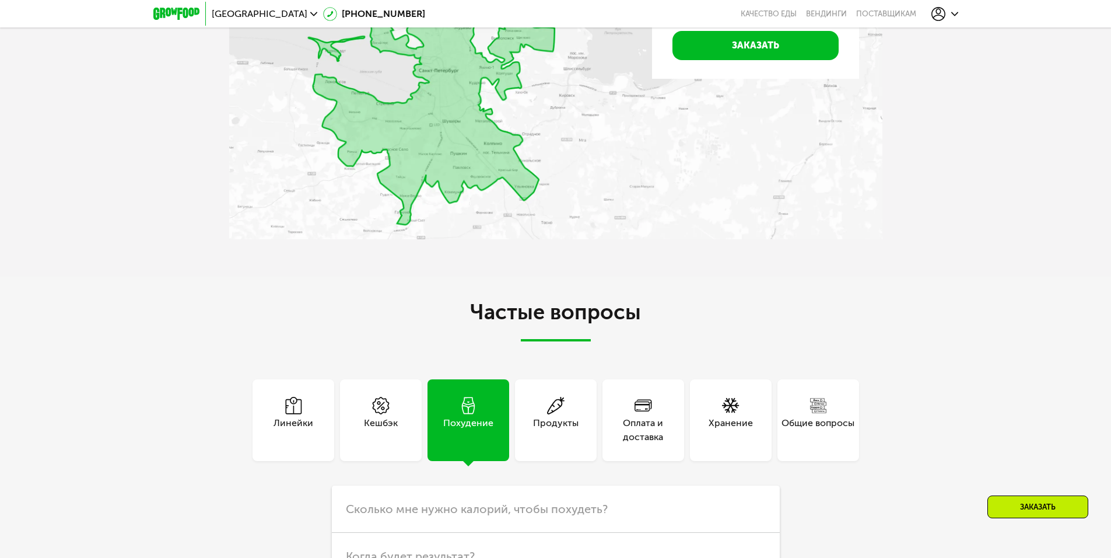
scroll to position [3208, 0]
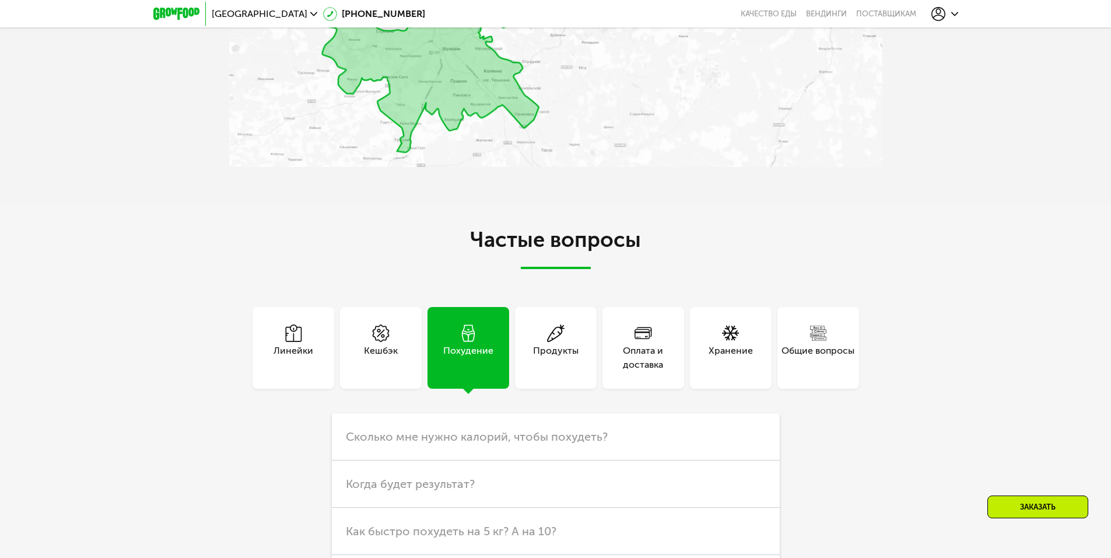
click at [640, 368] on div "Оплата и доставка" at bounding box center [644, 358] width 82 height 28
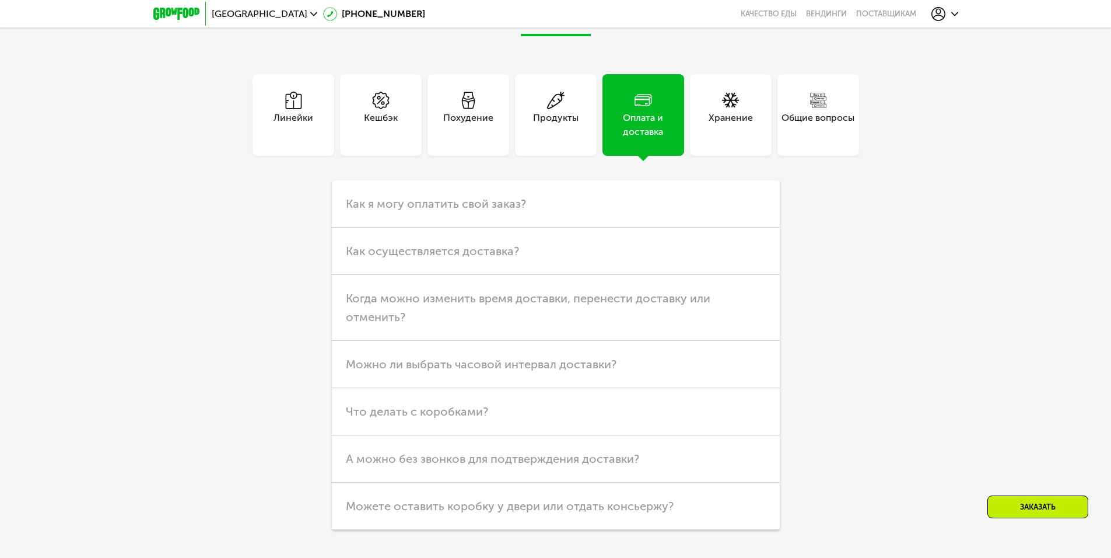
scroll to position [3442, 0]
click at [477, 409] on span "Что делать с коробками?" at bounding box center [417, 411] width 142 height 14
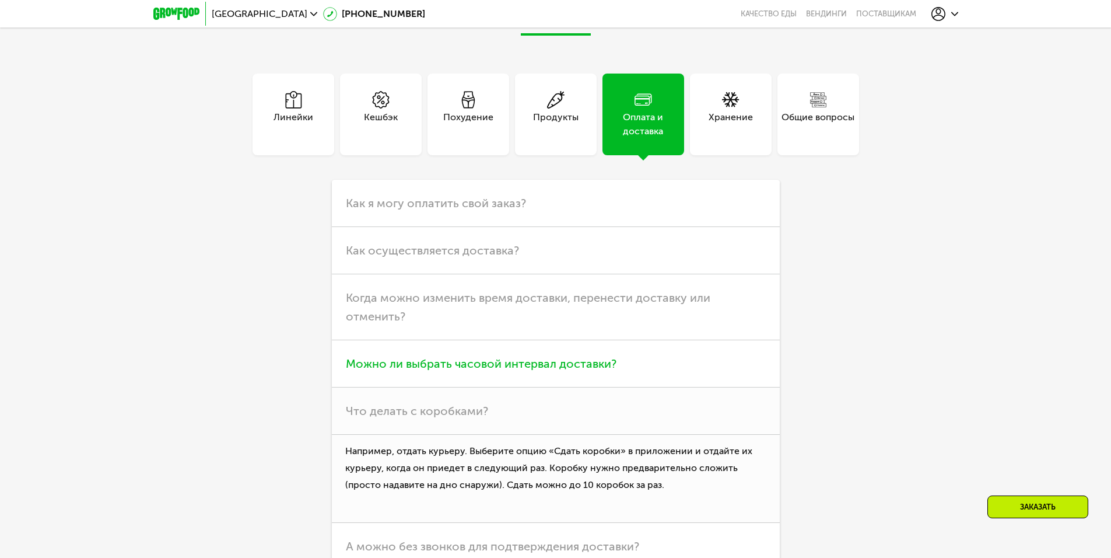
click at [587, 379] on h3 "Можно ли выбрать часовой интервал доставки?" at bounding box center [556, 363] width 448 height 47
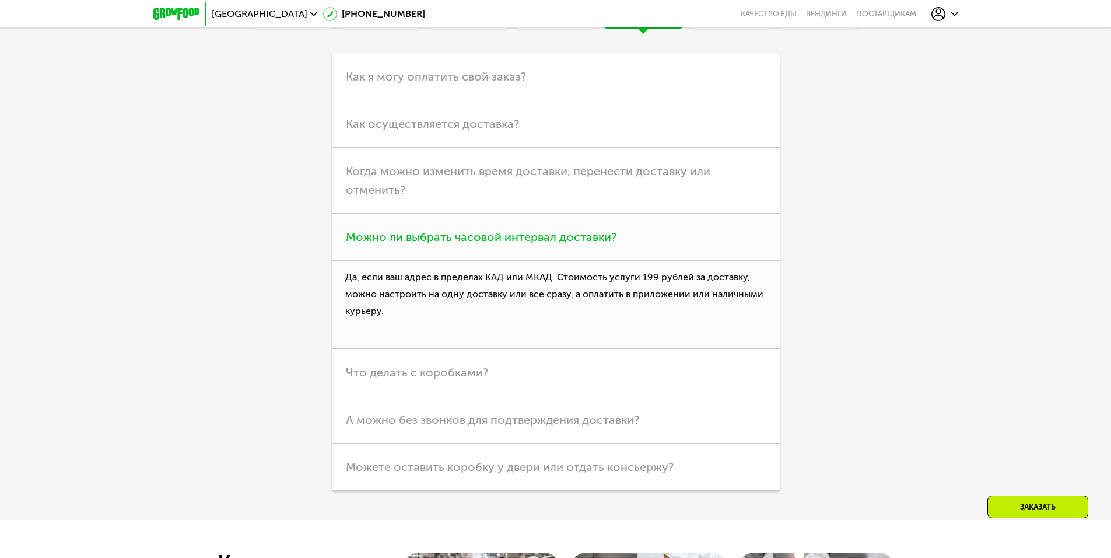
scroll to position [3675, 0]
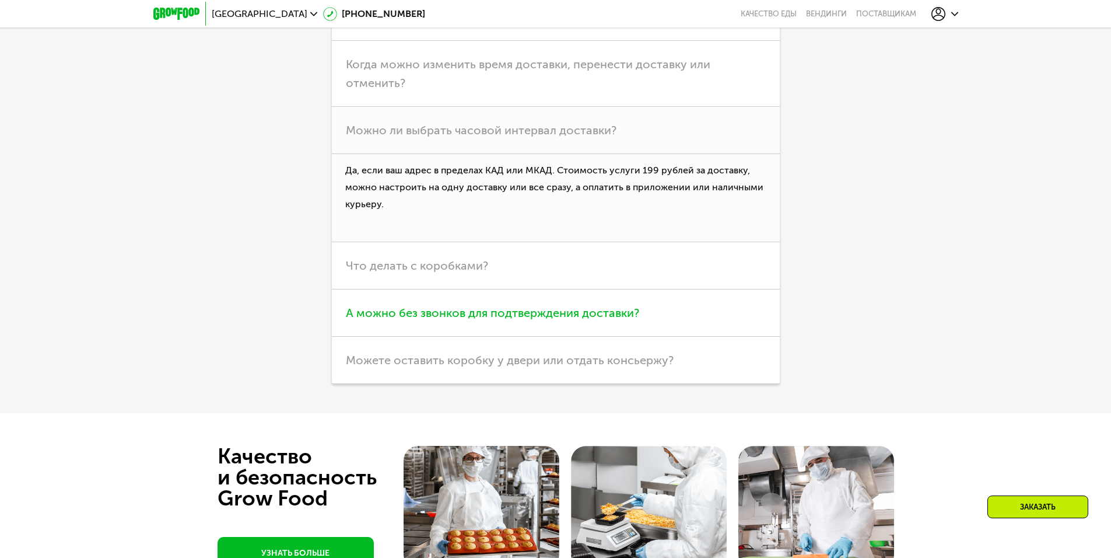
click at [568, 326] on h3 "А можно без звонков для подтверждения доставки?" at bounding box center [556, 312] width 448 height 47
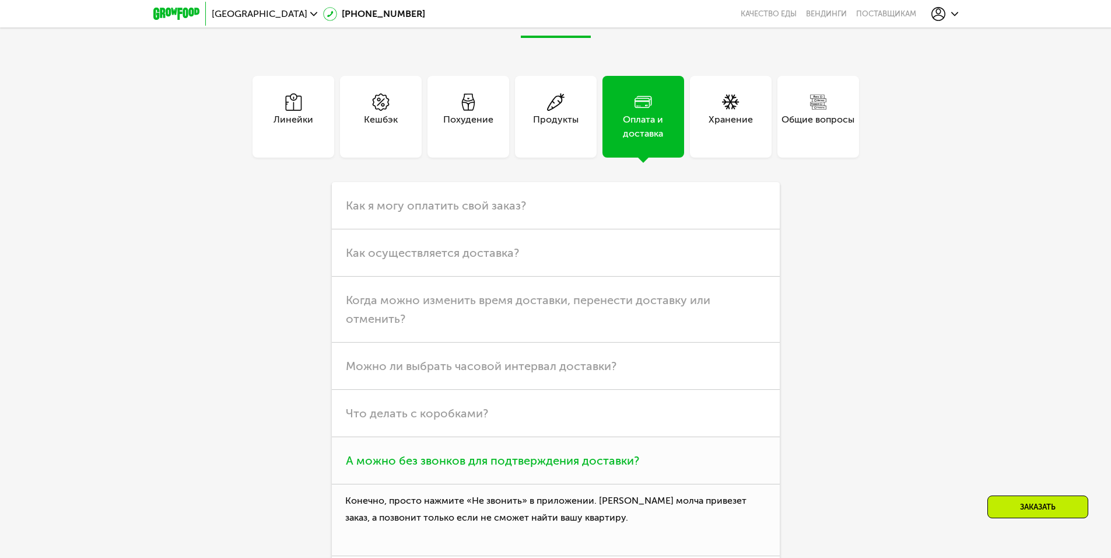
scroll to position [3383, 0]
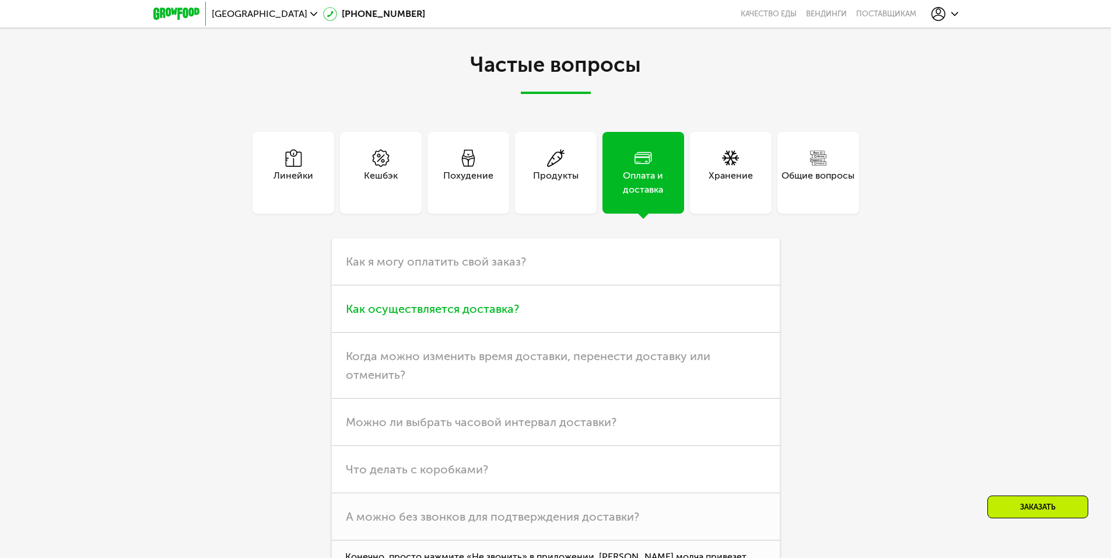
click at [554, 313] on h3 "Как осуществляется доставка?" at bounding box center [556, 308] width 448 height 47
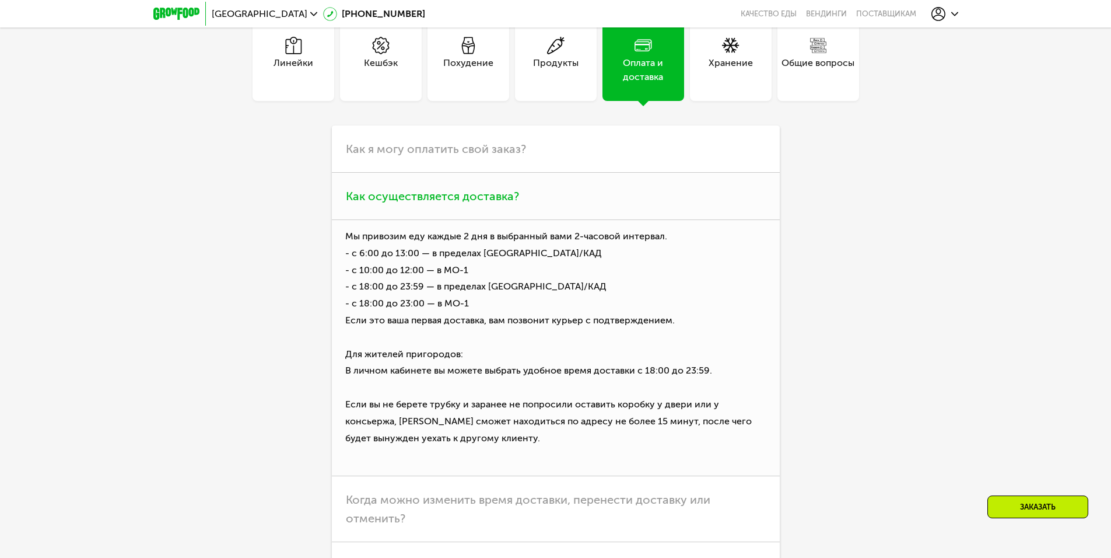
scroll to position [3500, 0]
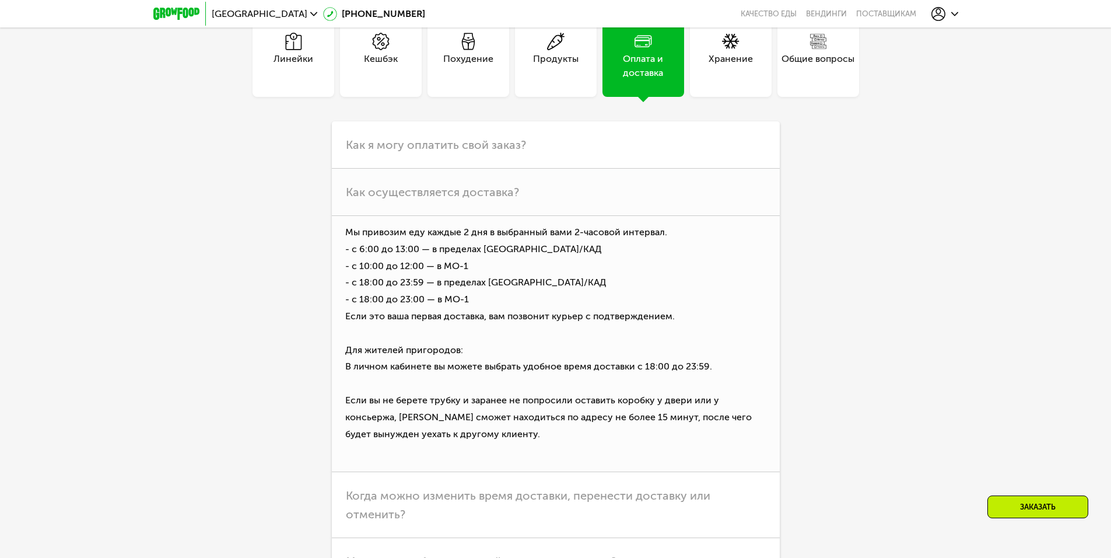
click at [288, 30] on div "Линейки" at bounding box center [294, 56] width 82 height 82
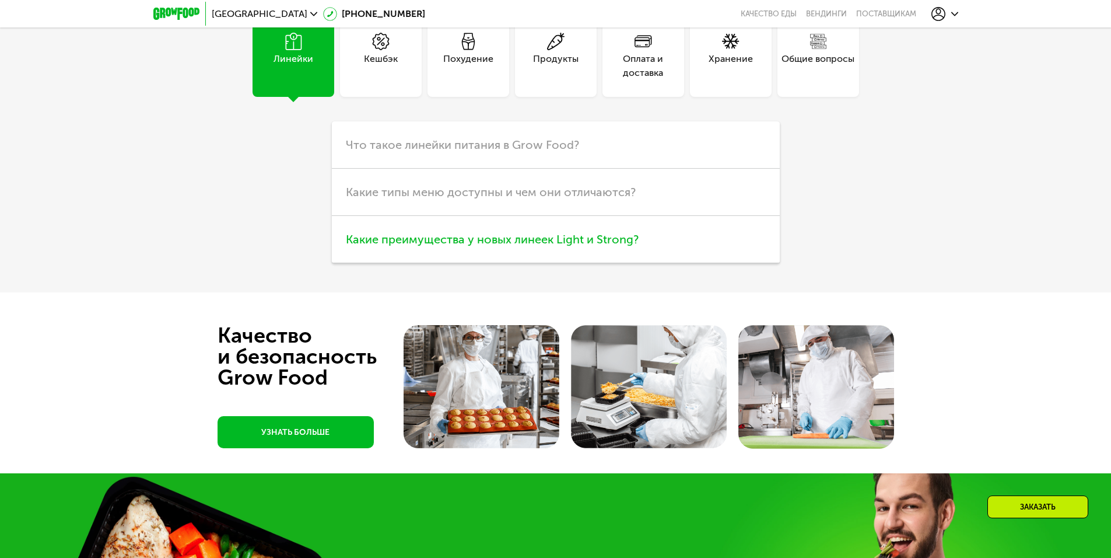
scroll to position [3442, 0]
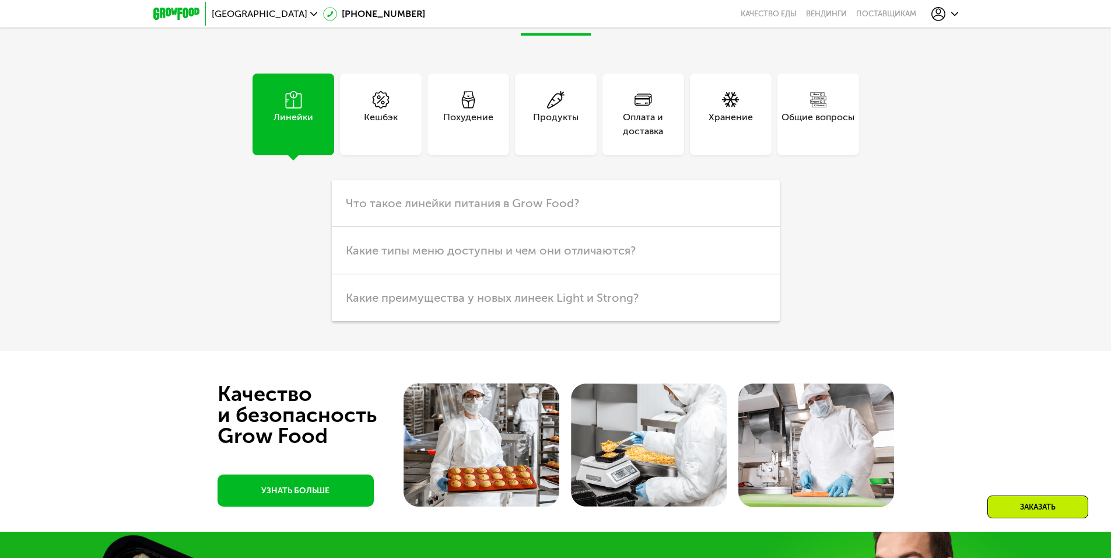
click at [403, 135] on div "Кешбэк" at bounding box center [381, 115] width 82 height 82
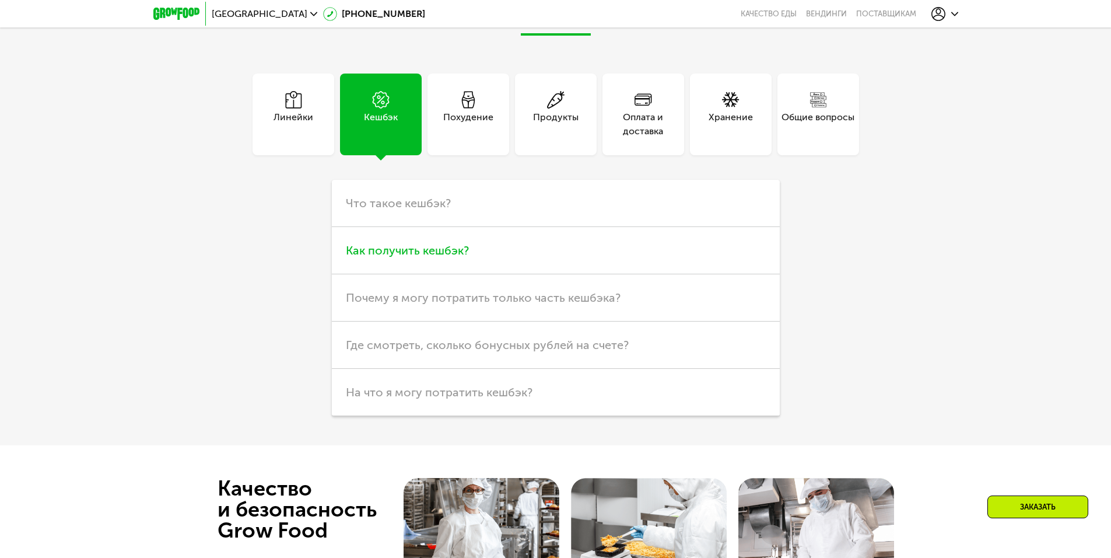
click at [419, 255] on span "Как получить кешбэк?" at bounding box center [407, 250] width 123 height 14
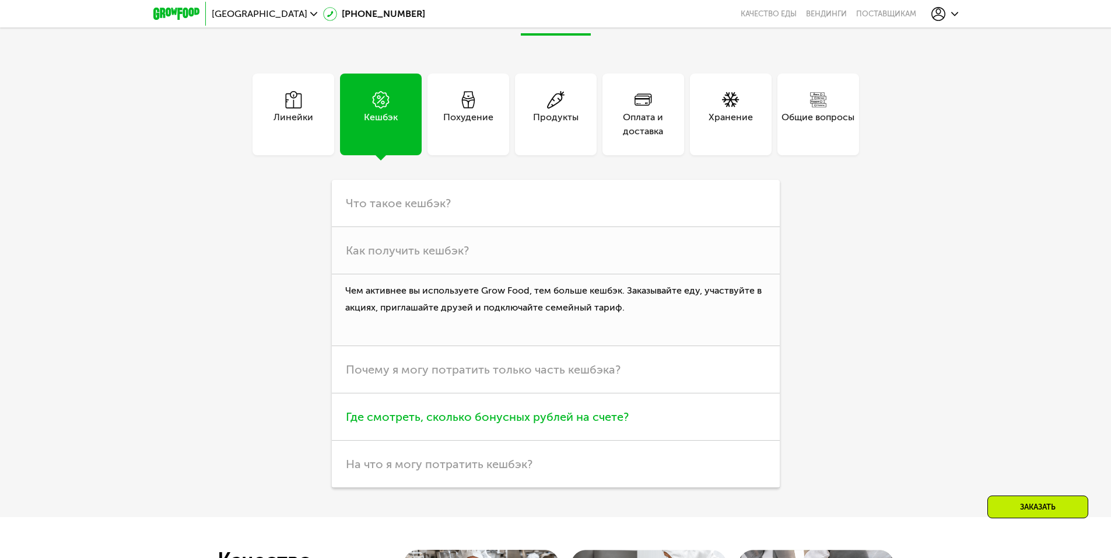
click at [438, 417] on span "Где смотреть, сколько бонусных рублей на счете?" at bounding box center [487, 417] width 283 height 14
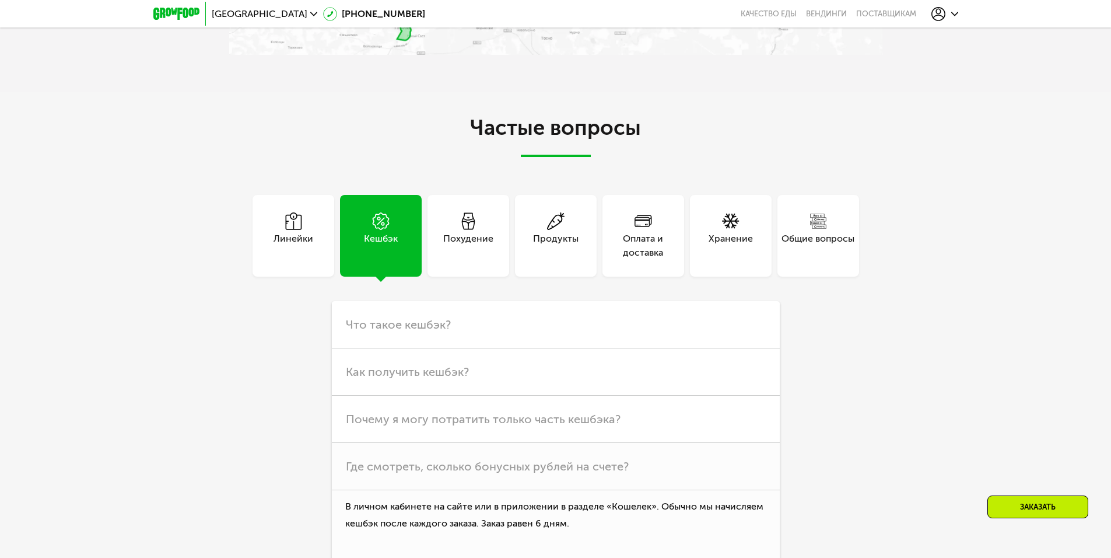
scroll to position [3267, 0]
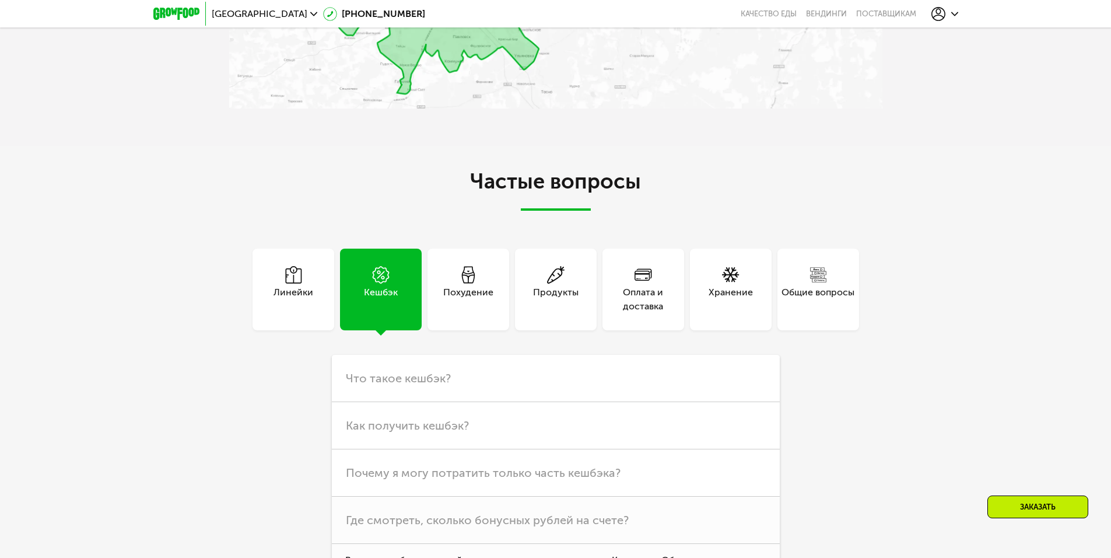
click at [954, 15] on use at bounding box center [954, 14] width 7 height 4
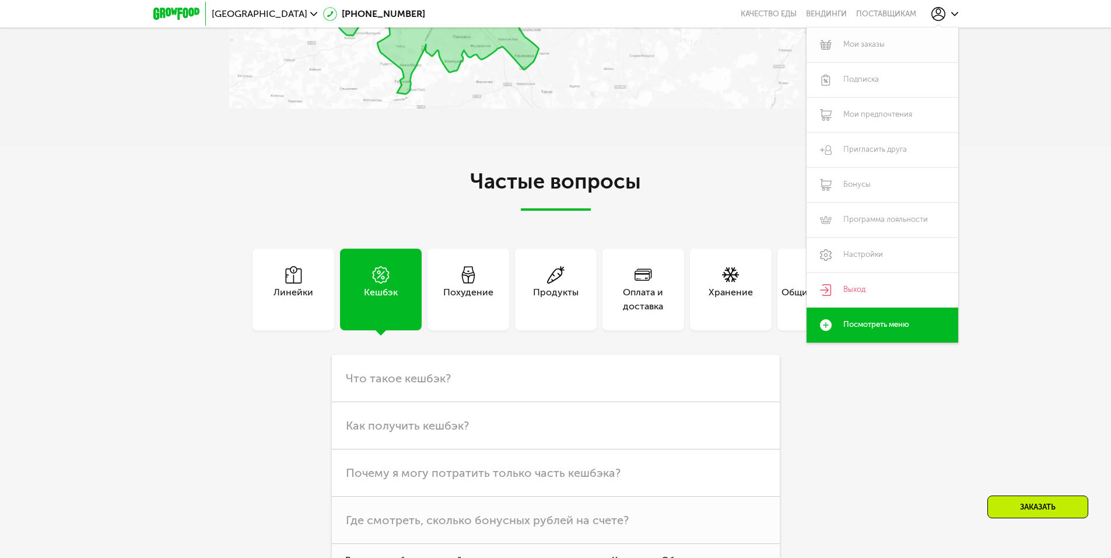
click at [862, 44] on link "Мои заказы" at bounding box center [883, 44] width 152 height 35
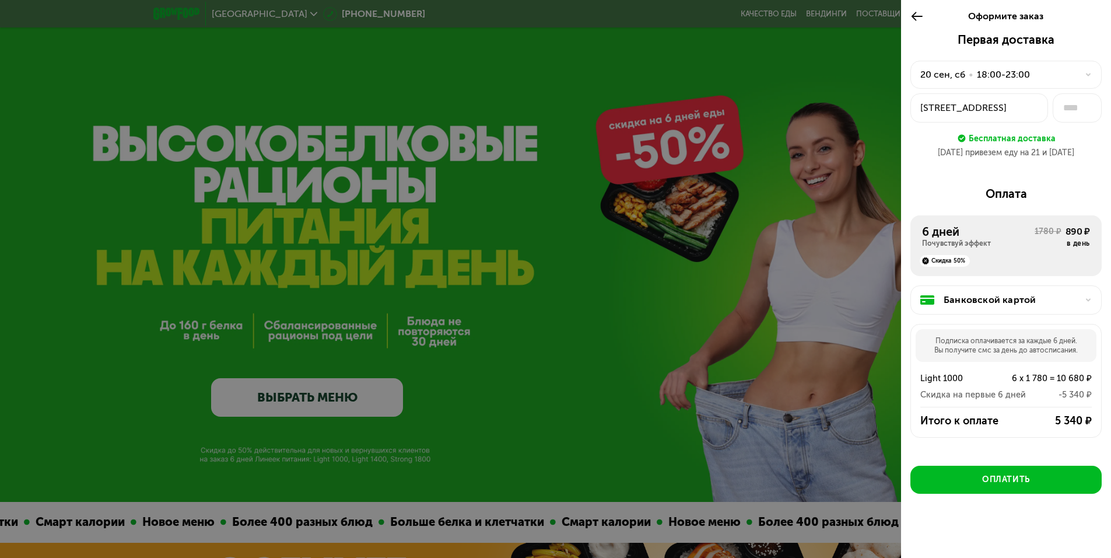
click at [1085, 76] on icon at bounding box center [1088, 74] width 7 height 7
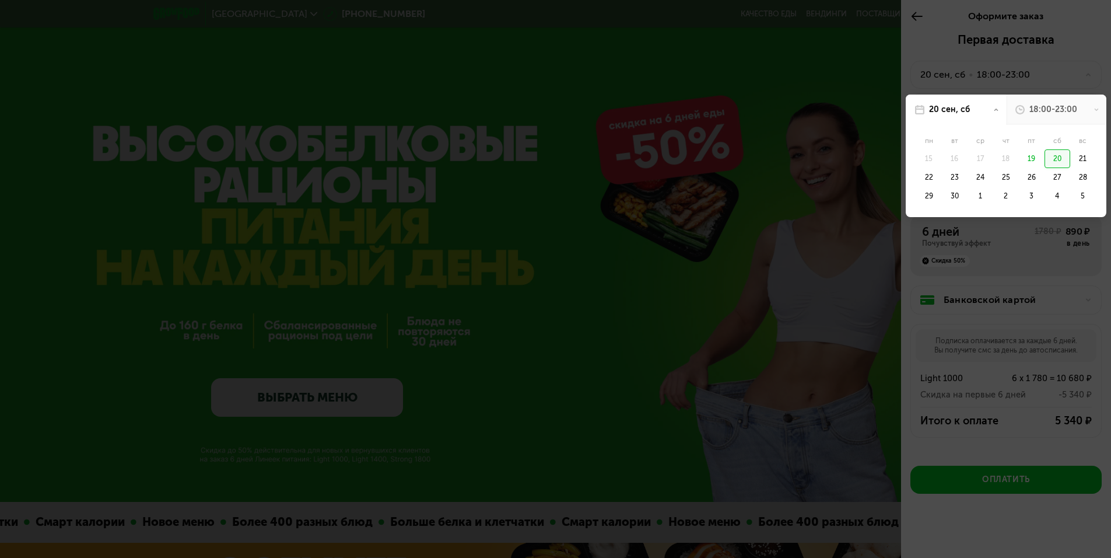
click at [1094, 111] on icon at bounding box center [1097, 110] width 6 height 6
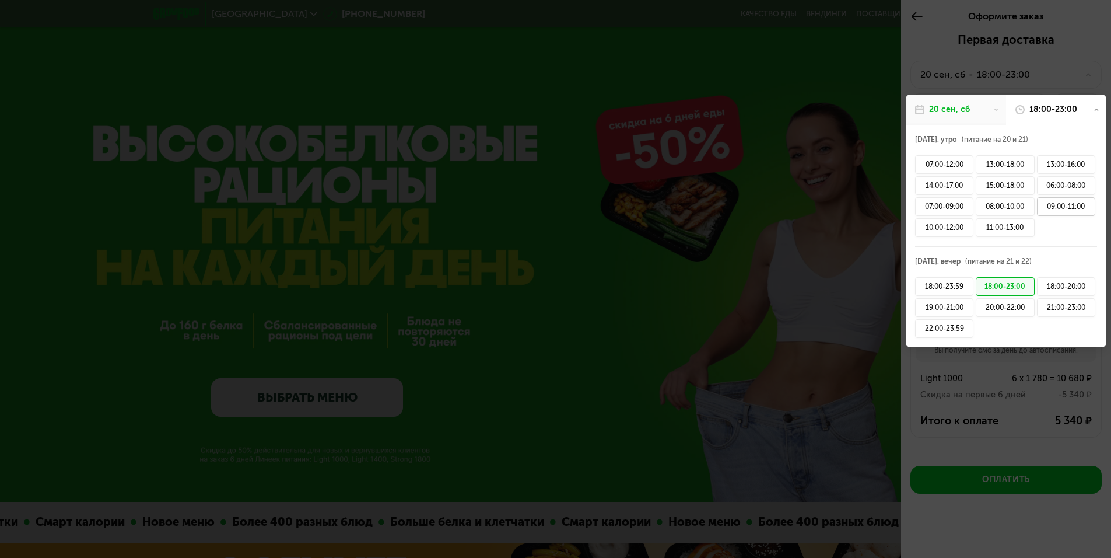
click at [1047, 211] on div "09:00-11:00" at bounding box center [1066, 206] width 58 height 19
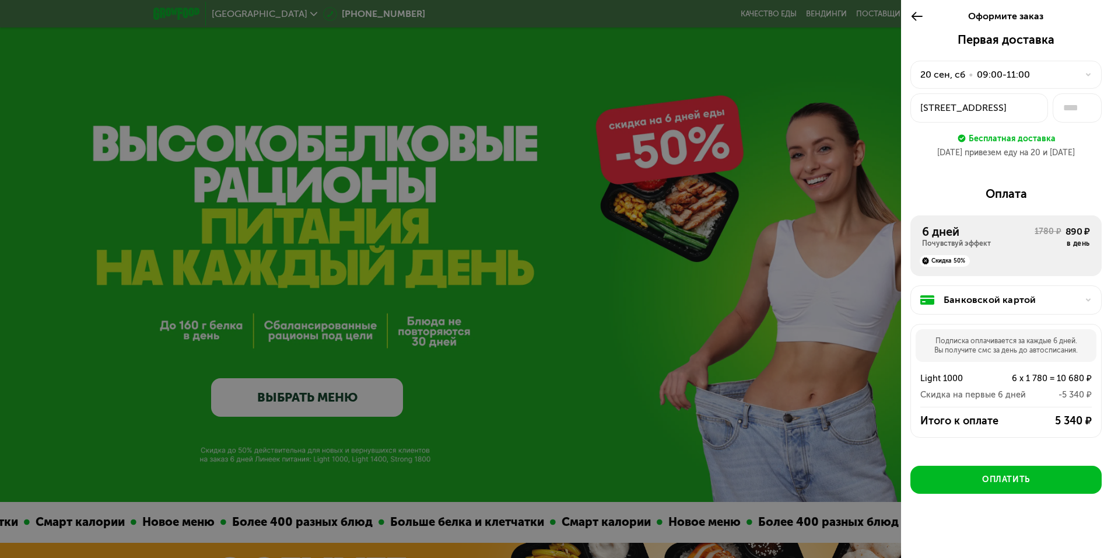
click at [1086, 300] on use at bounding box center [1088, 300] width 5 height 3
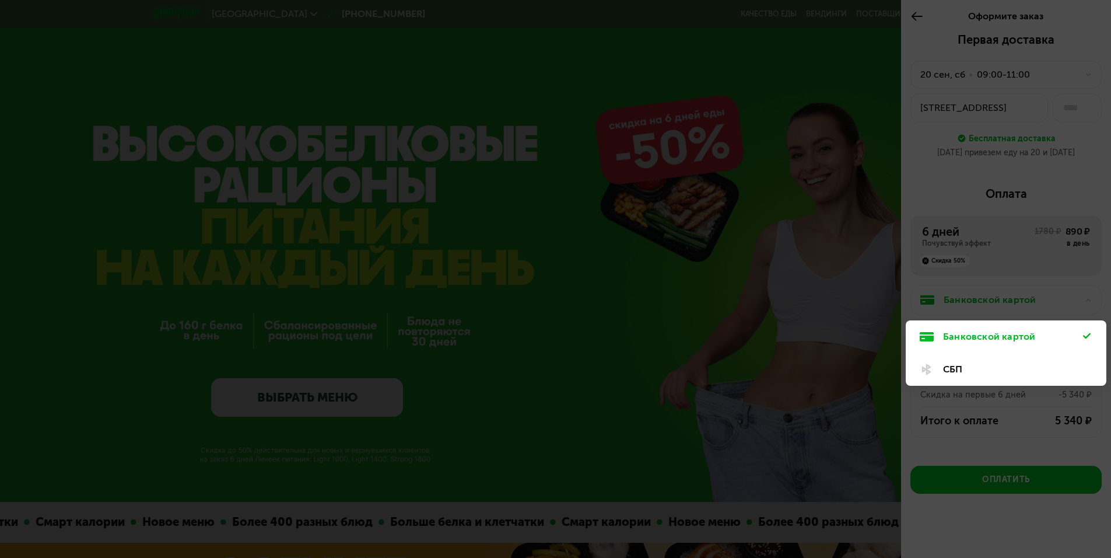
click at [1077, 286] on div at bounding box center [555, 279] width 1111 height 558
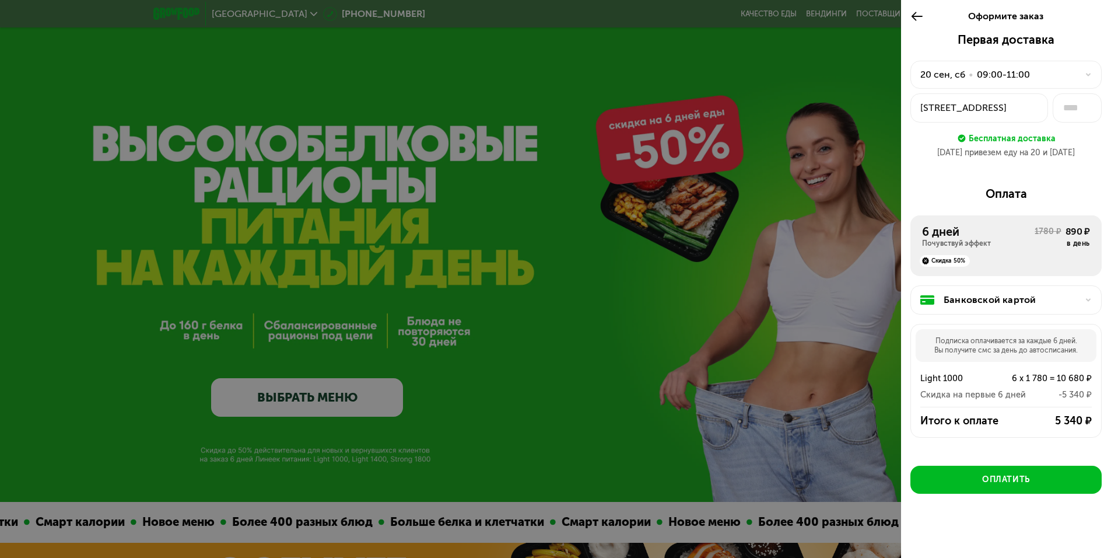
click at [914, 14] on use at bounding box center [917, 16] width 11 height 9
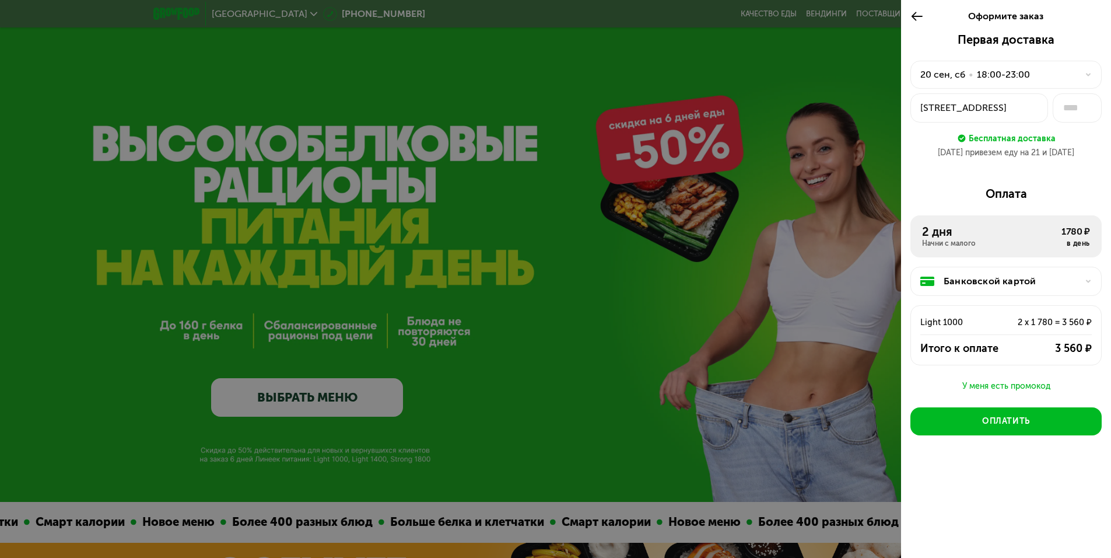
click at [1089, 76] on use at bounding box center [1088, 75] width 5 height 3
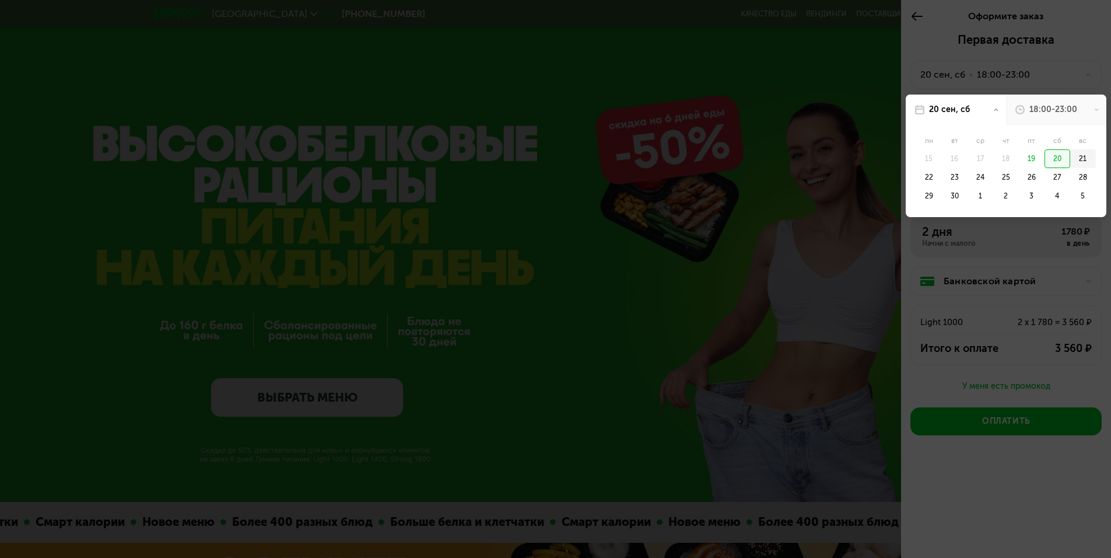
click at [1086, 160] on div "21" at bounding box center [1083, 158] width 26 height 19
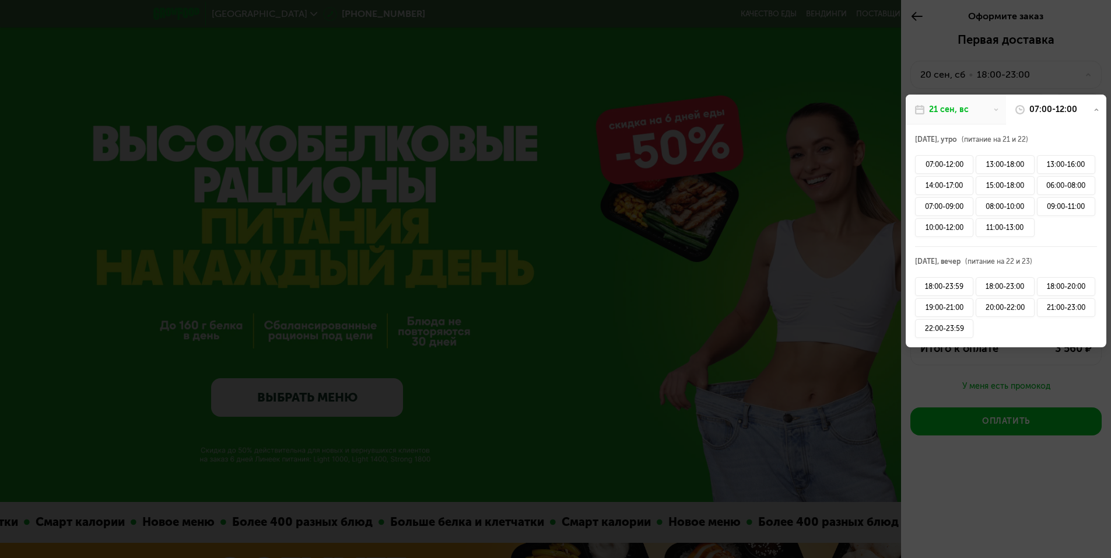
click at [1098, 109] on icon at bounding box center [1097, 110] width 6 height 6
click at [1059, 205] on div "09:00-11:00" at bounding box center [1066, 206] width 58 height 19
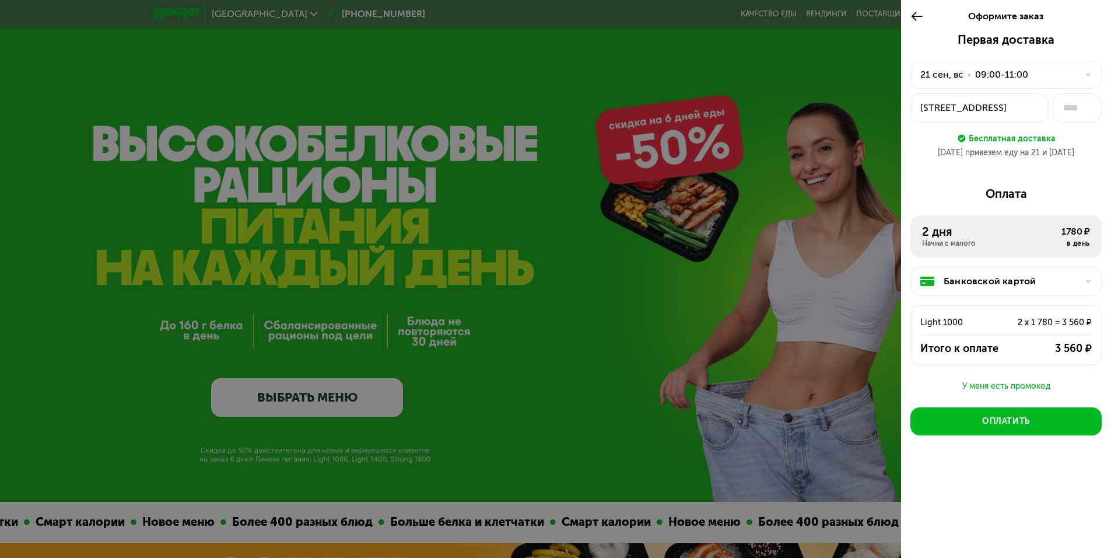
click at [919, 18] on icon at bounding box center [917, 16] width 13 height 14
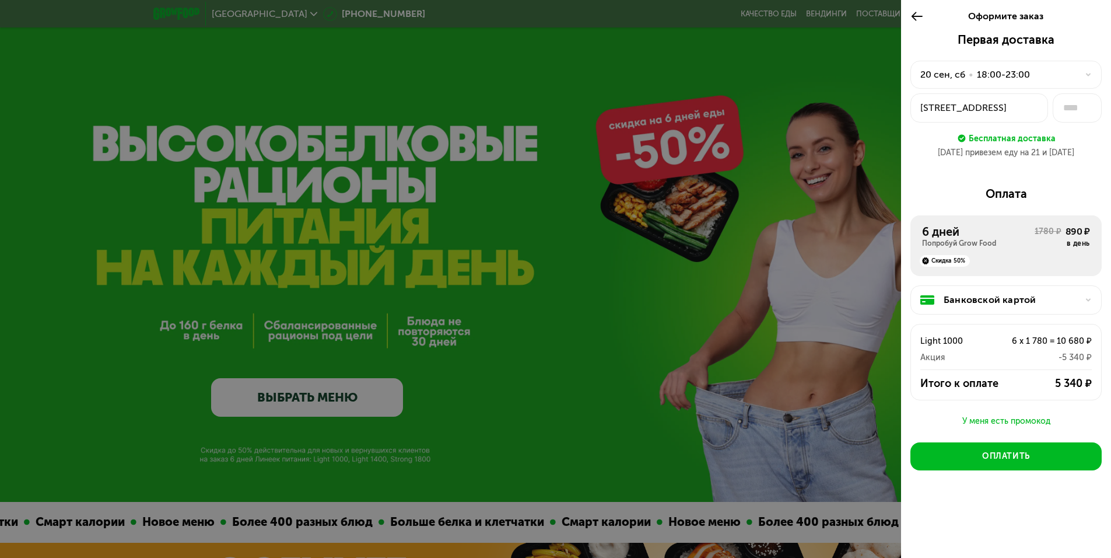
click at [914, 19] on use at bounding box center [917, 16] width 11 height 9
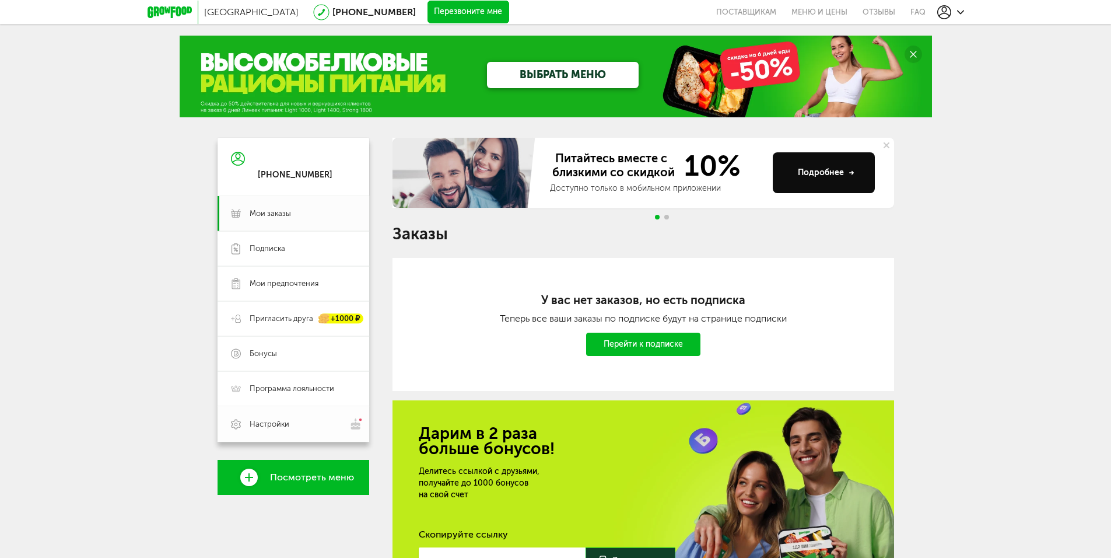
click at [306, 428] on span "Настройки" at bounding box center [303, 424] width 106 height 12
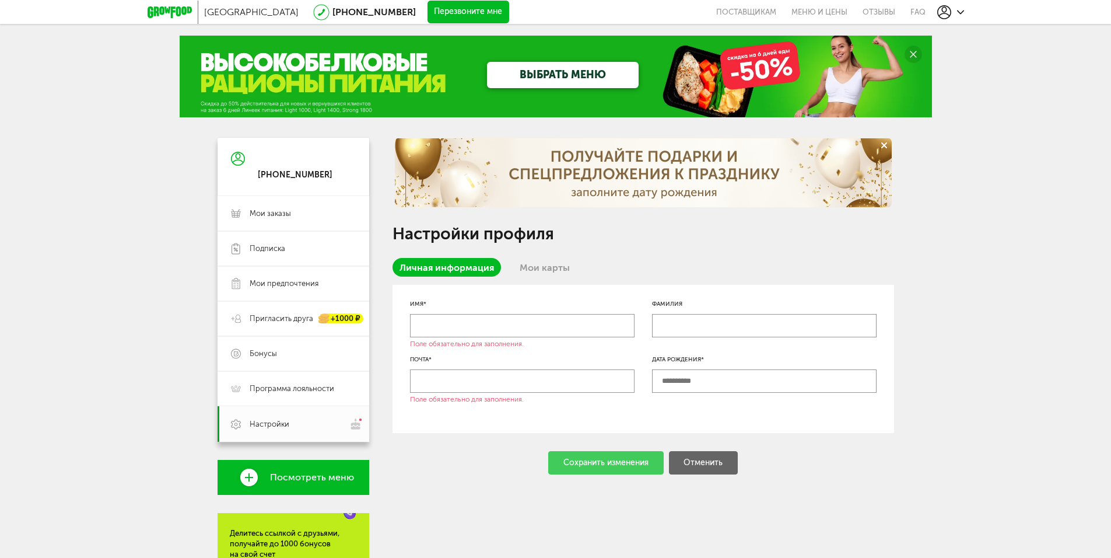
click at [481, 327] on input "text" at bounding box center [522, 325] width 225 height 23
type input "*****"
type input "*********"
type input "**********"
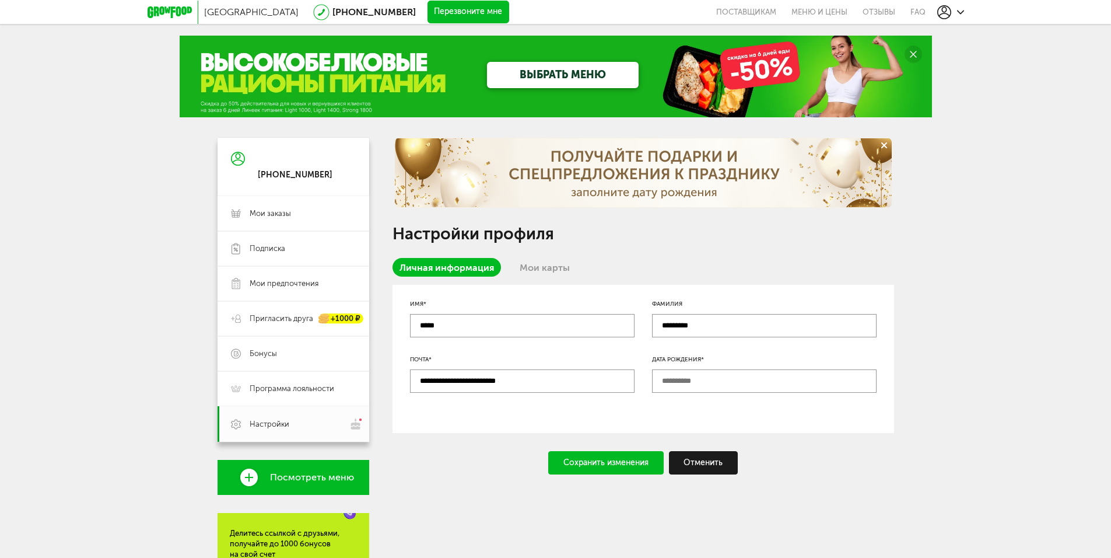
click at [686, 381] on input "text" at bounding box center [764, 380] width 225 height 23
type input "**********"
click at [633, 460] on div "Сохранить изменения" at bounding box center [606, 462] width 116 height 23
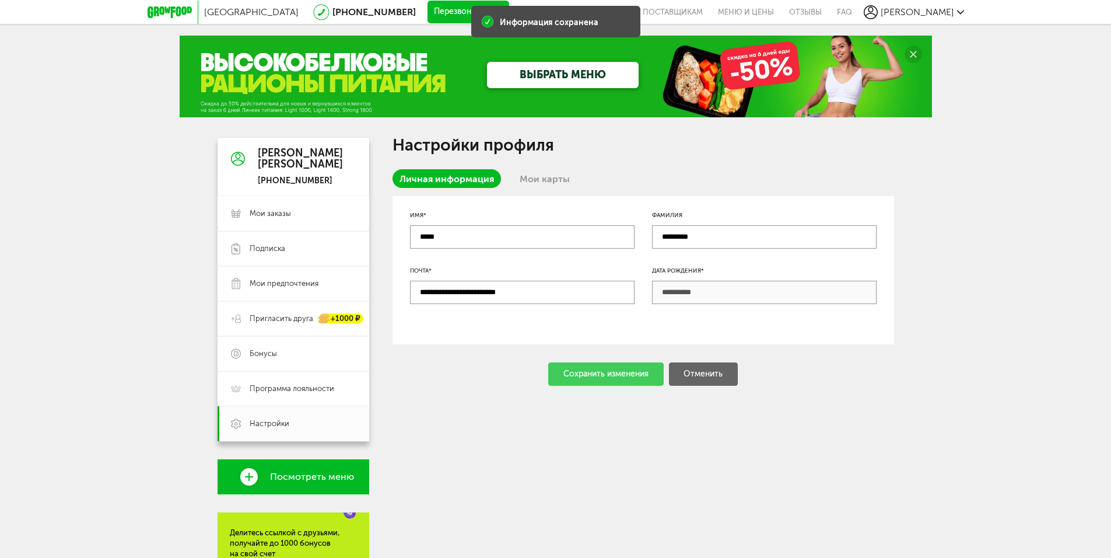
click at [534, 176] on link "Мои карты" at bounding box center [545, 178] width 64 height 19
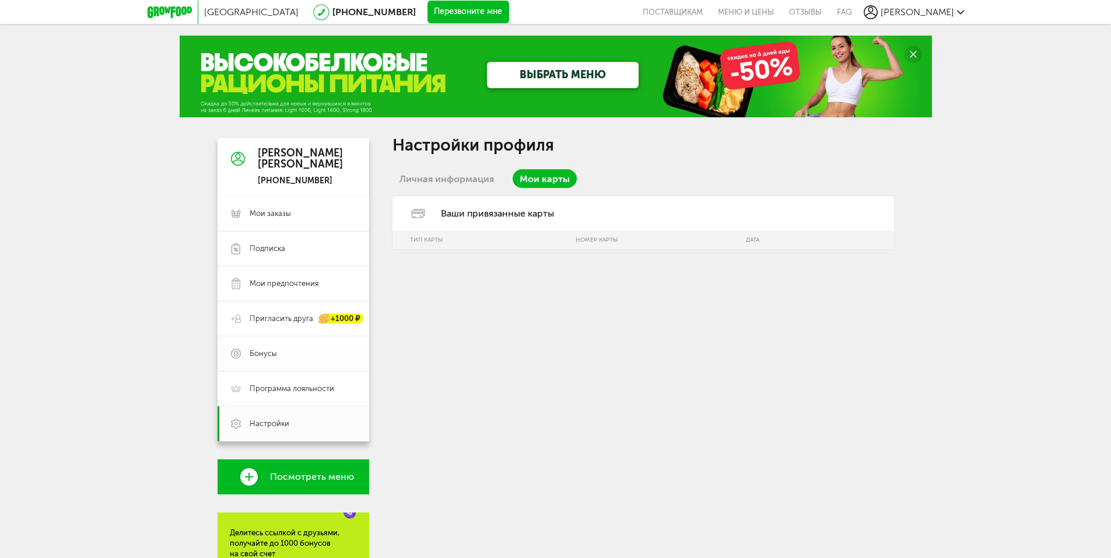
click at [282, 355] on span "Бонусы" at bounding box center [303, 353] width 106 height 11
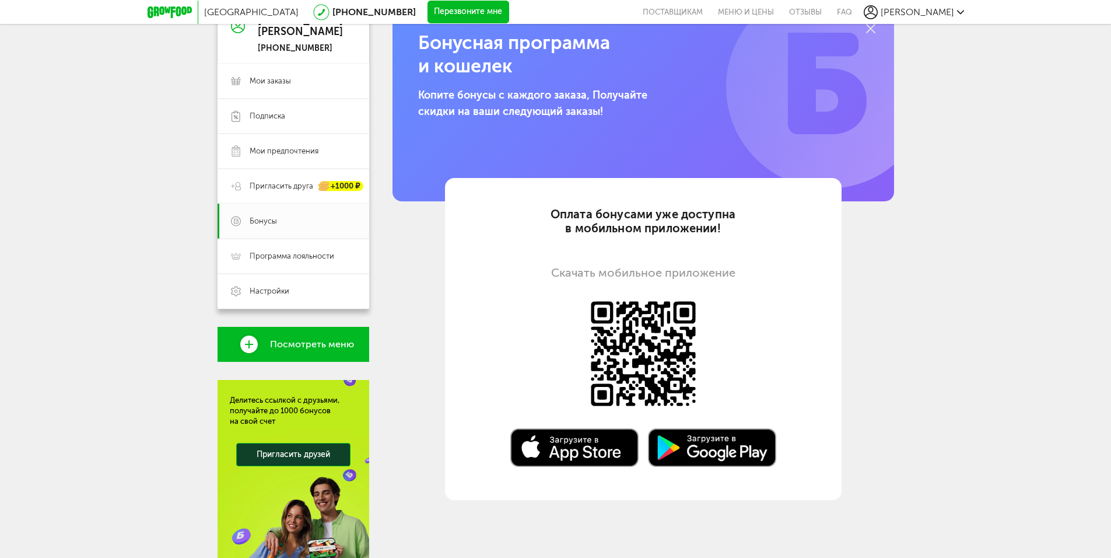
scroll to position [26, 0]
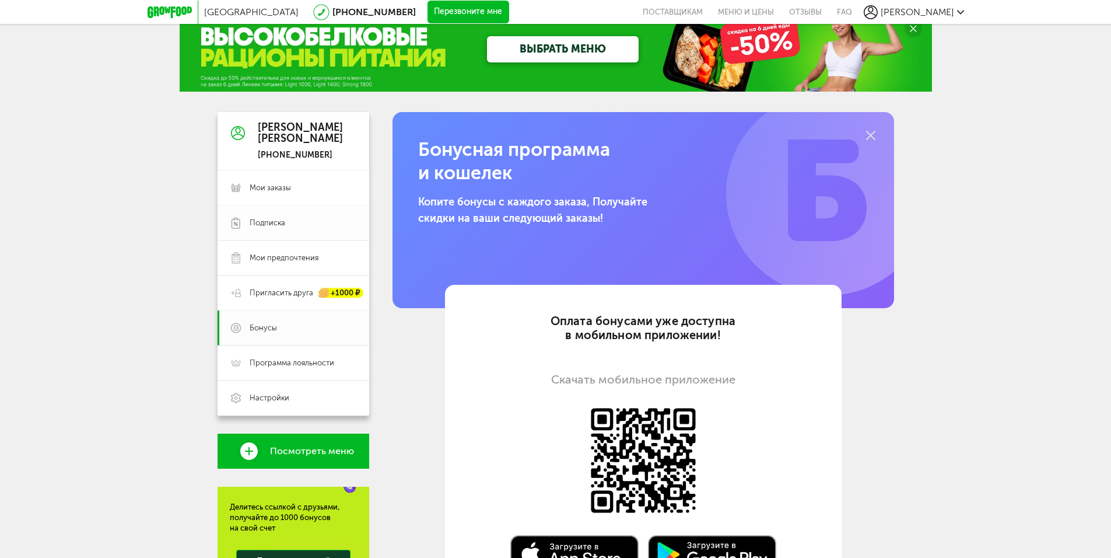
click at [281, 221] on span "Подписка" at bounding box center [268, 223] width 36 height 11
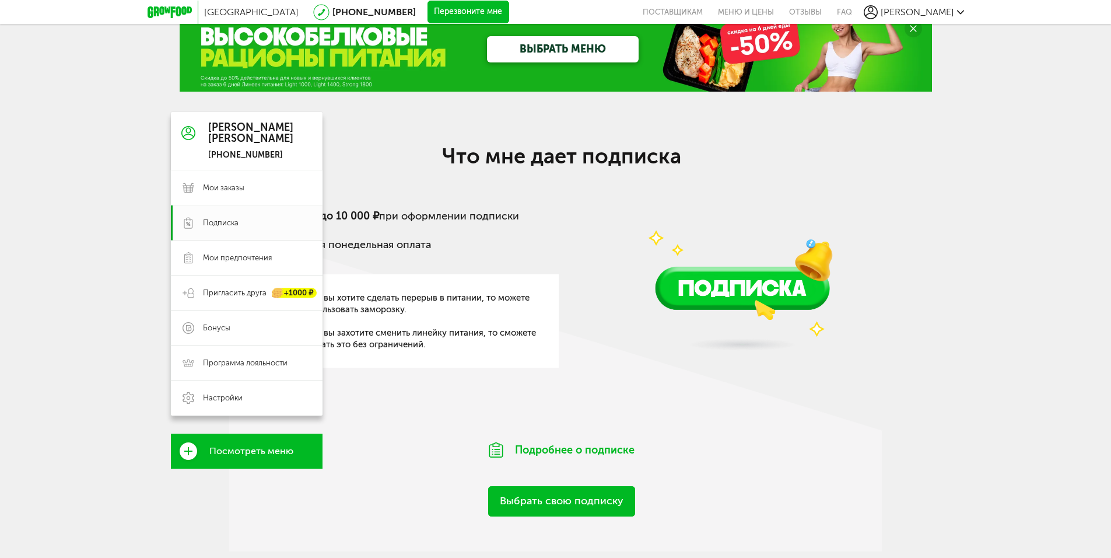
click at [288, 151] on div "[PERSON_NAME] [PHONE_NUMBER]" at bounding box center [247, 141] width 152 height 58
click at [235, 154] on div "[PHONE_NUMBER]" at bounding box center [250, 155] width 85 height 11
click at [273, 156] on div "[PHONE_NUMBER]" at bounding box center [250, 155] width 85 height 11
click at [237, 397] on span "Настройки" at bounding box center [223, 398] width 40 height 11
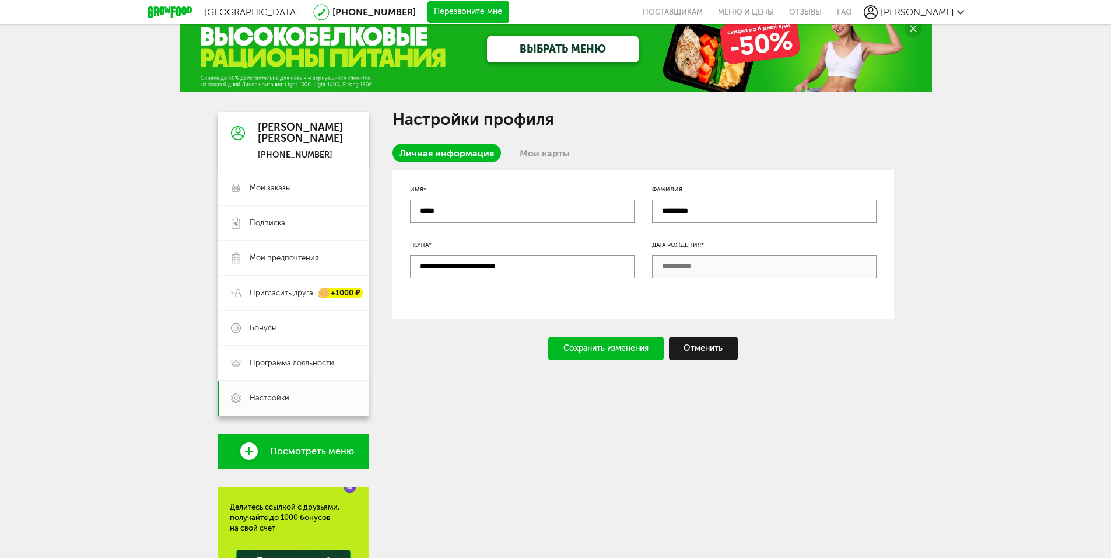
click at [335, 153] on div "[PERSON_NAME] [PHONE_NUMBER]" at bounding box center [294, 141] width 152 height 58
click at [302, 152] on div "[PHONE_NUMBER]" at bounding box center [300, 155] width 85 height 11
click at [330, 153] on div "[PERSON_NAME] [PHONE_NUMBER]" at bounding box center [294, 141] width 152 height 58
click at [326, 154] on div "[PHONE_NUMBER]" at bounding box center [300, 155] width 85 height 11
click at [585, 352] on div "Сохранить изменения" at bounding box center [606, 348] width 116 height 23
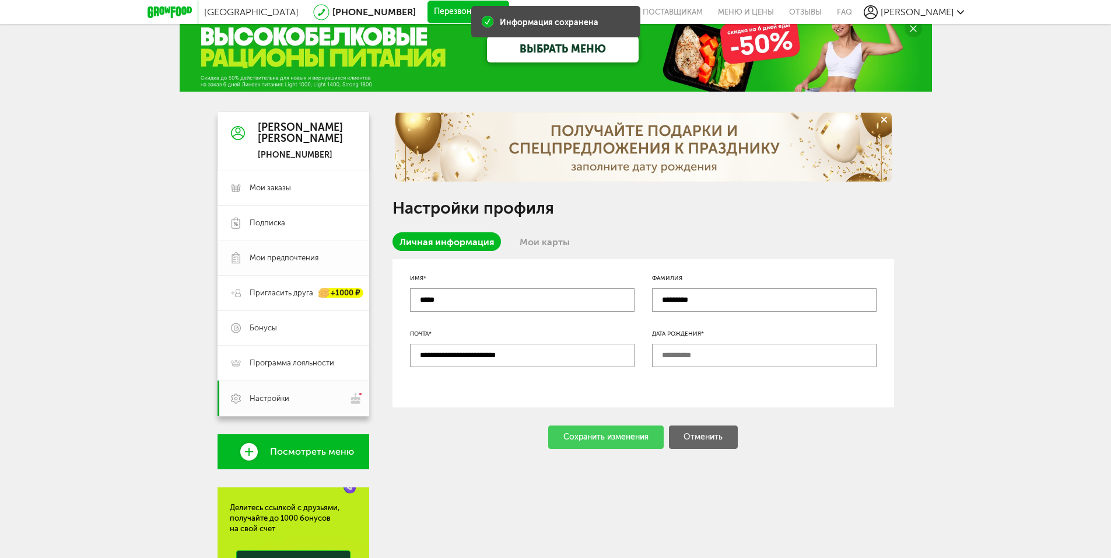
click at [281, 255] on span "Мои предпочтения" at bounding box center [284, 258] width 69 height 11
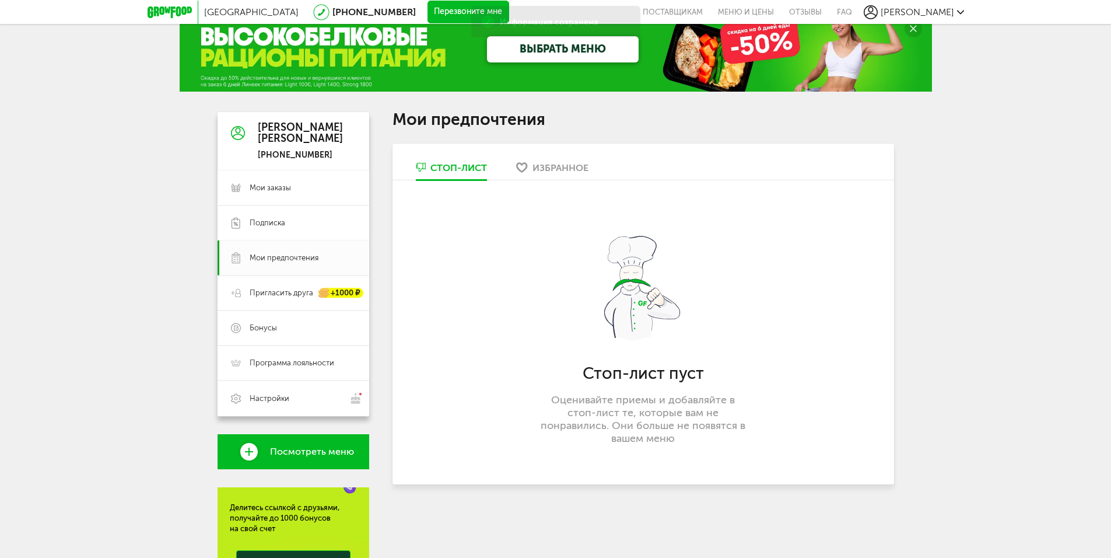
click at [544, 163] on div "Избранное" at bounding box center [561, 167] width 56 height 11
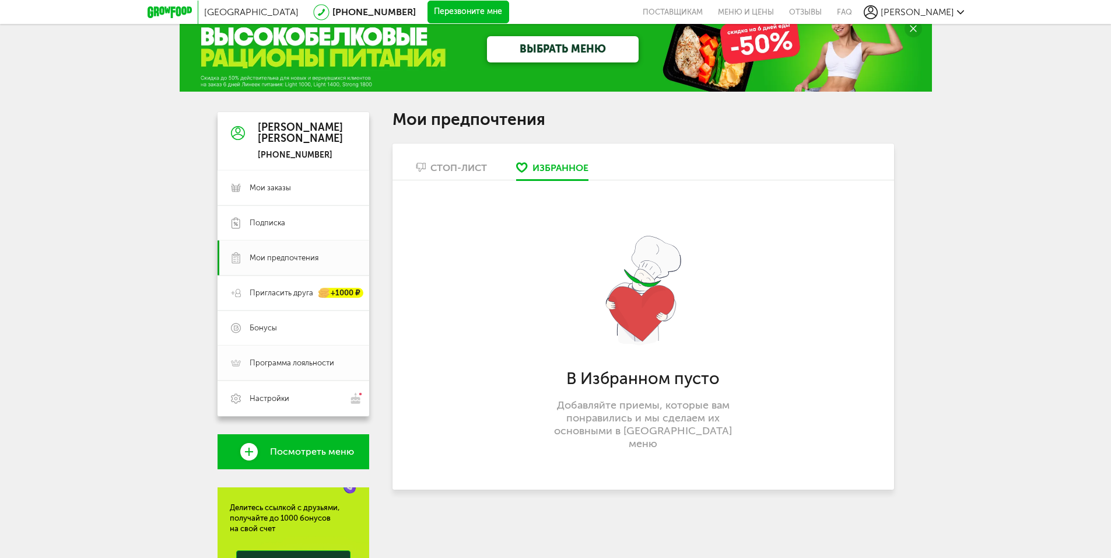
click at [326, 363] on span "Программа лояльности" at bounding box center [292, 363] width 85 height 11
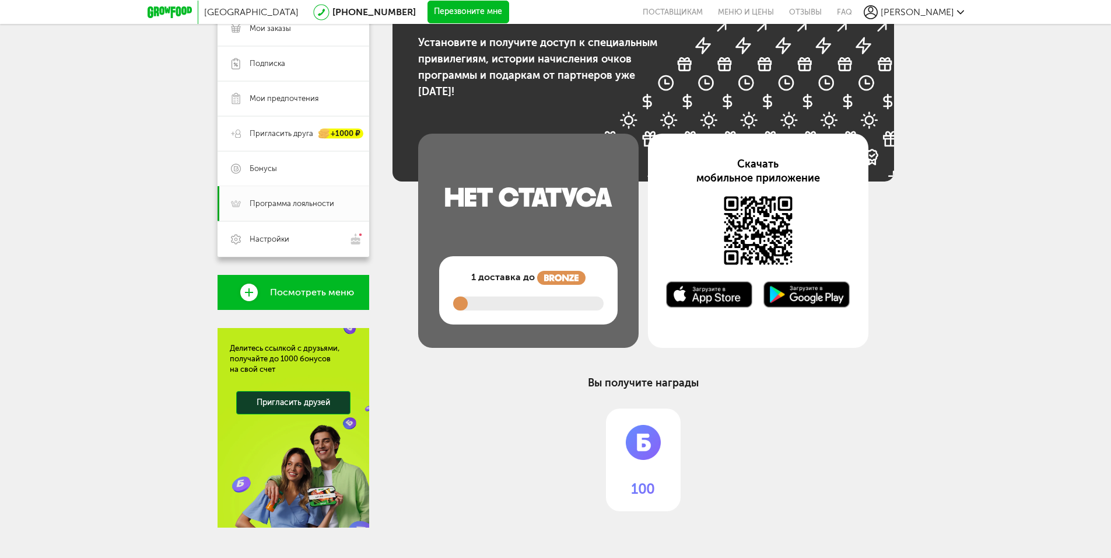
scroll to position [201, 0]
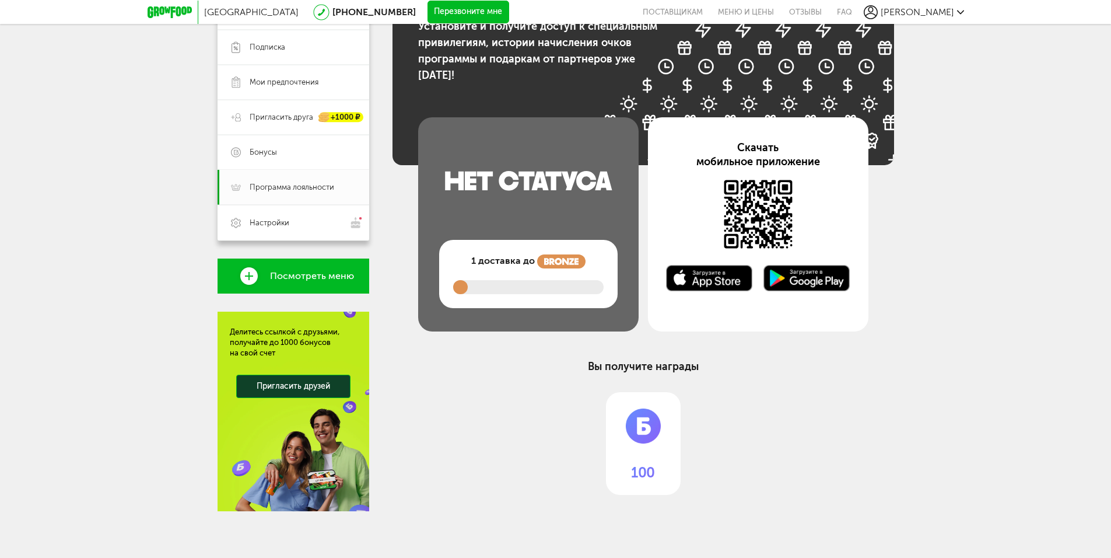
click at [300, 384] on link "Пригласить друзей" at bounding box center [293, 386] width 114 height 23
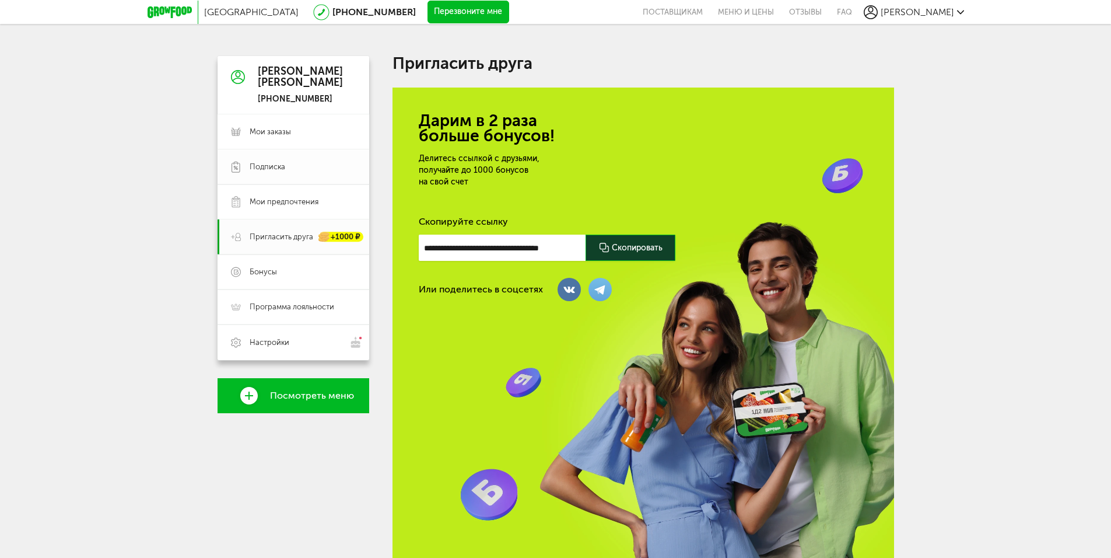
click at [282, 168] on span "Подписка" at bounding box center [268, 167] width 36 height 11
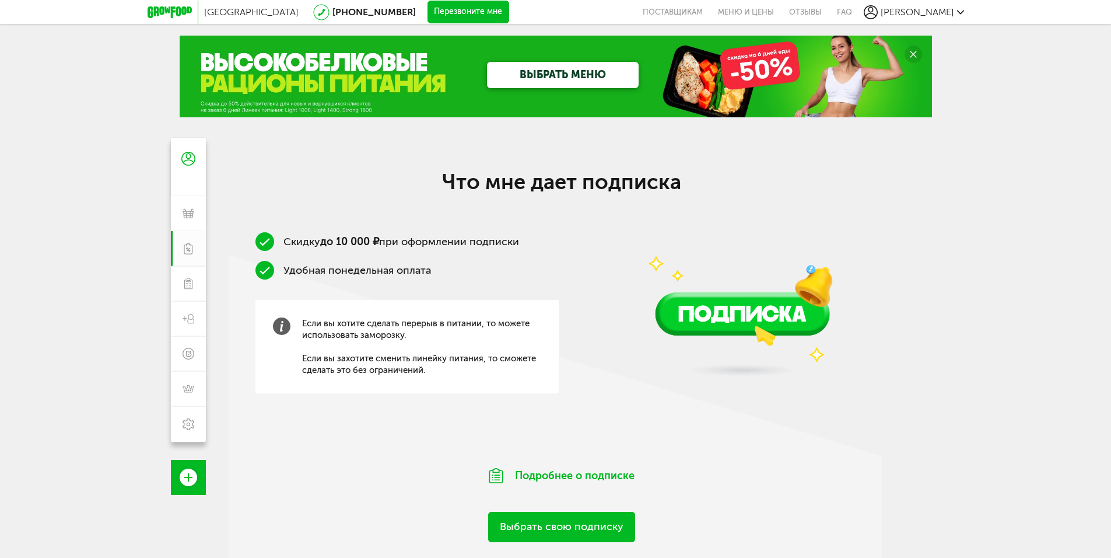
click at [279, 131] on div "[GEOGRAPHIC_DATA] [PHONE_NUMBER] Перезвоните мне поставщикам Меню и цены Отзывы…" at bounding box center [555, 371] width 1111 height 742
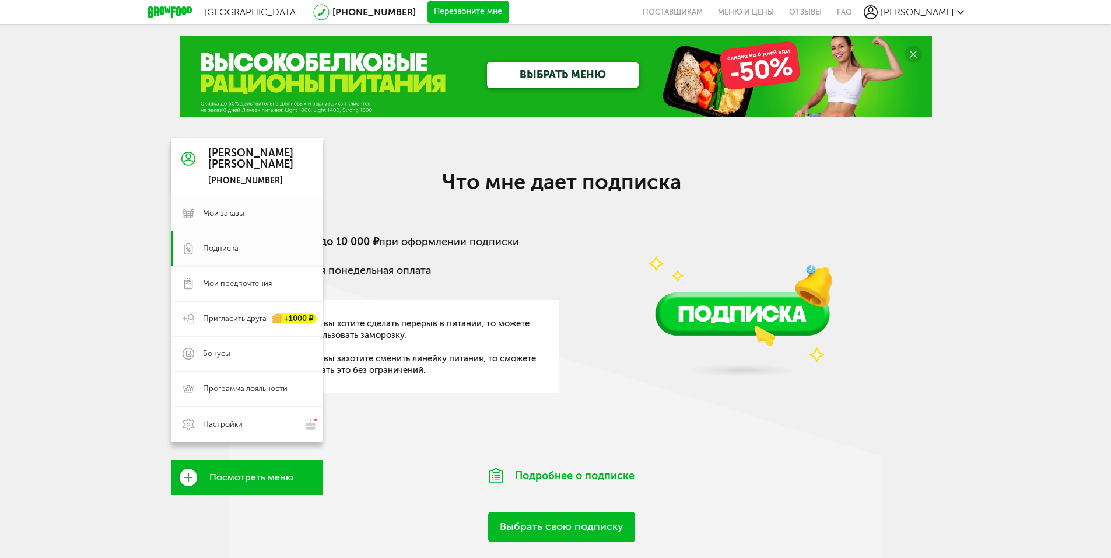
click at [204, 214] on span "Мои заказы" at bounding box center [223, 213] width 41 height 11
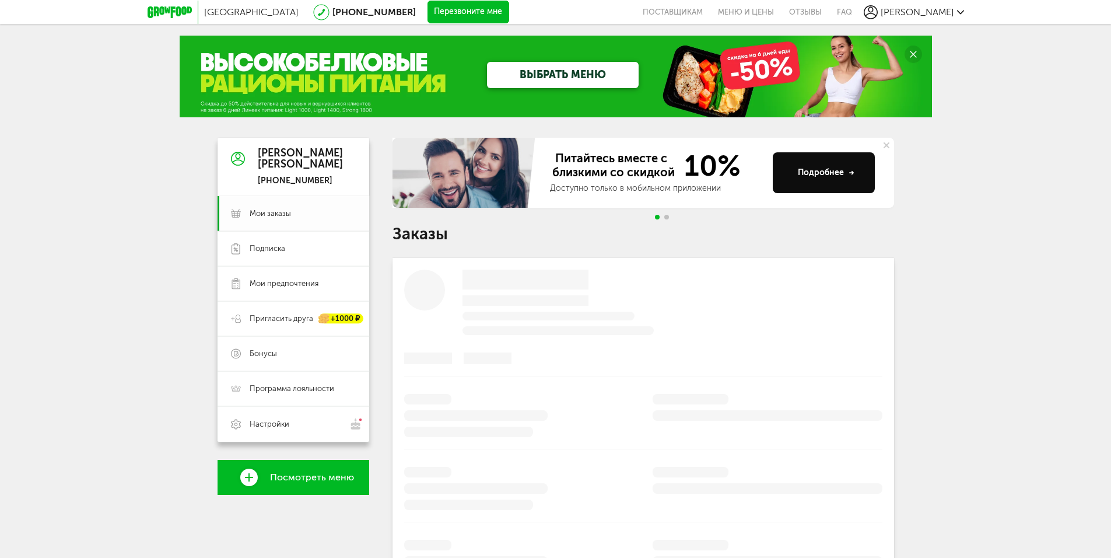
click at [292, 222] on link "Мои заказы" at bounding box center [294, 213] width 152 height 35
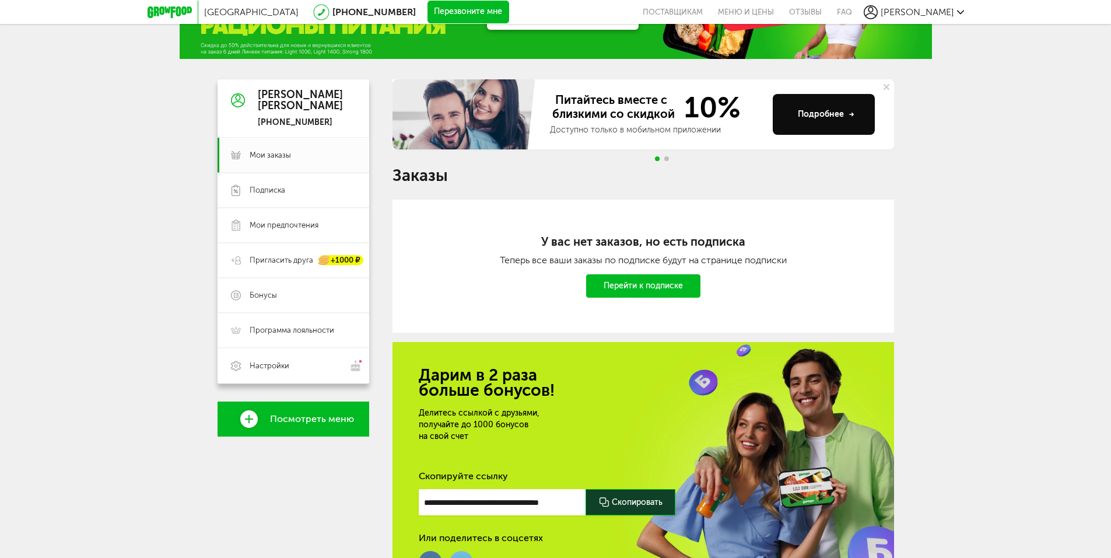
scroll to position [147, 0]
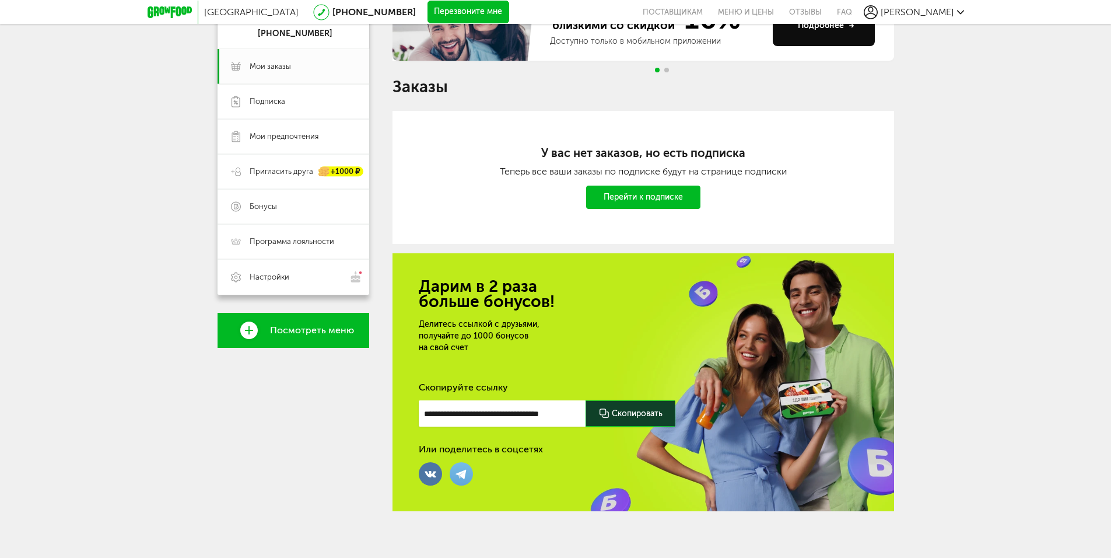
click at [658, 195] on link "Перейти к подписке" at bounding box center [643, 197] width 114 height 23
